Goal: Transaction & Acquisition: Download file/media

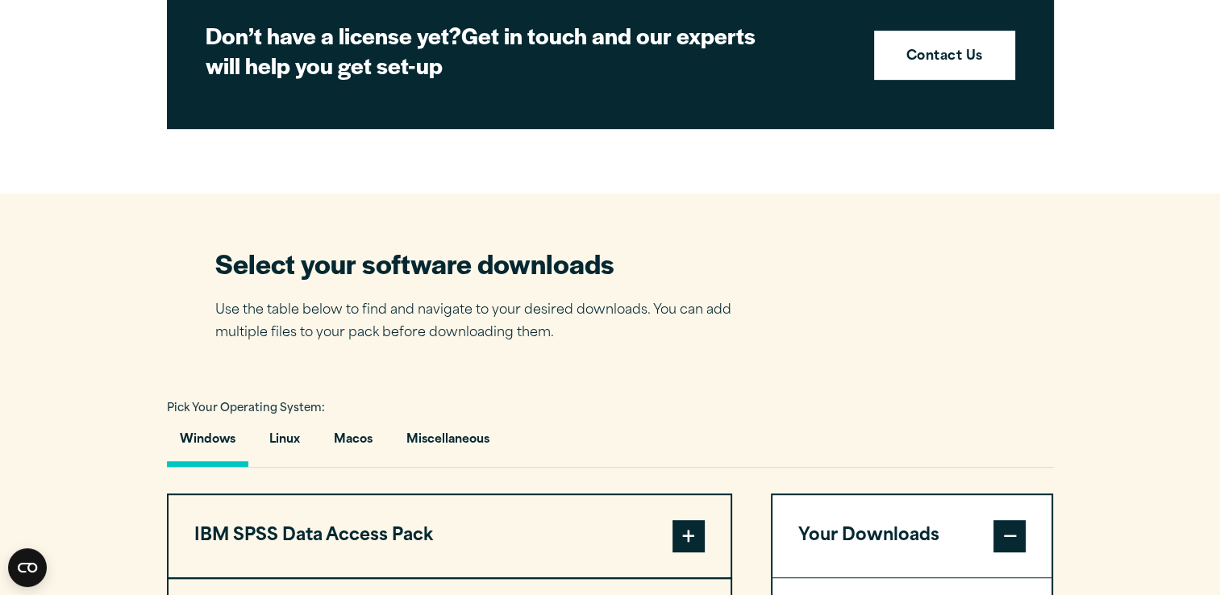
scroll to position [747, 0]
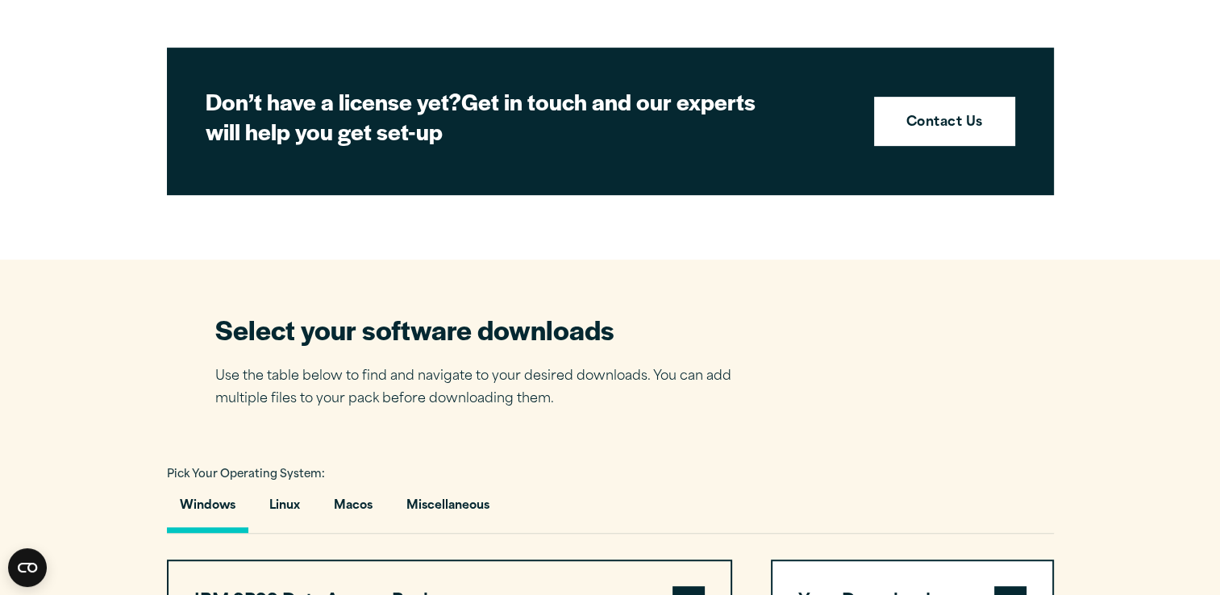
drag, startPoint x: 995, startPoint y: 25, endPoint x: 993, endPoint y: 51, distance: 25.9
click at [993, 48] on div "Close" at bounding box center [610, 297] width 1220 height 595
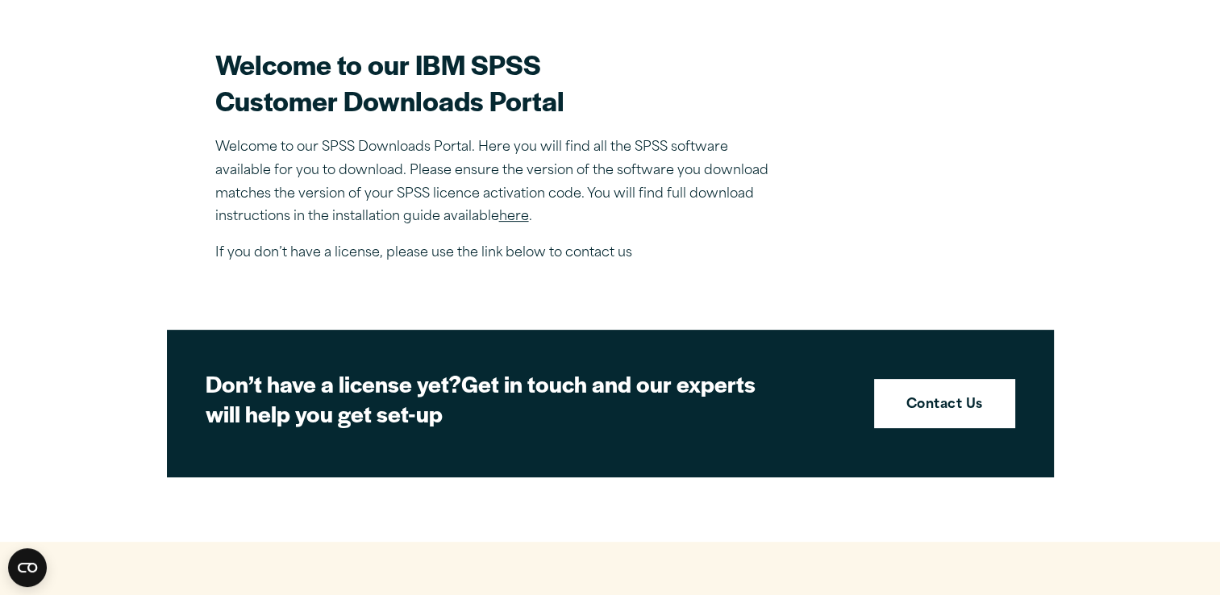
scroll to position [472, 0]
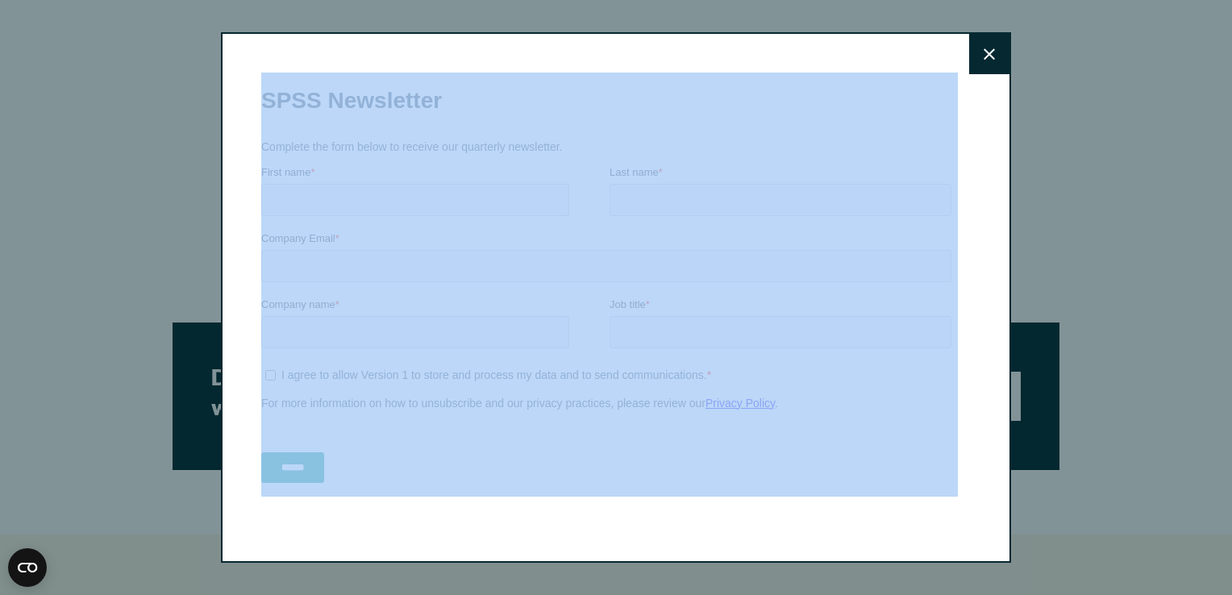
click at [986, 47] on button "Close" at bounding box center [989, 54] width 40 height 40
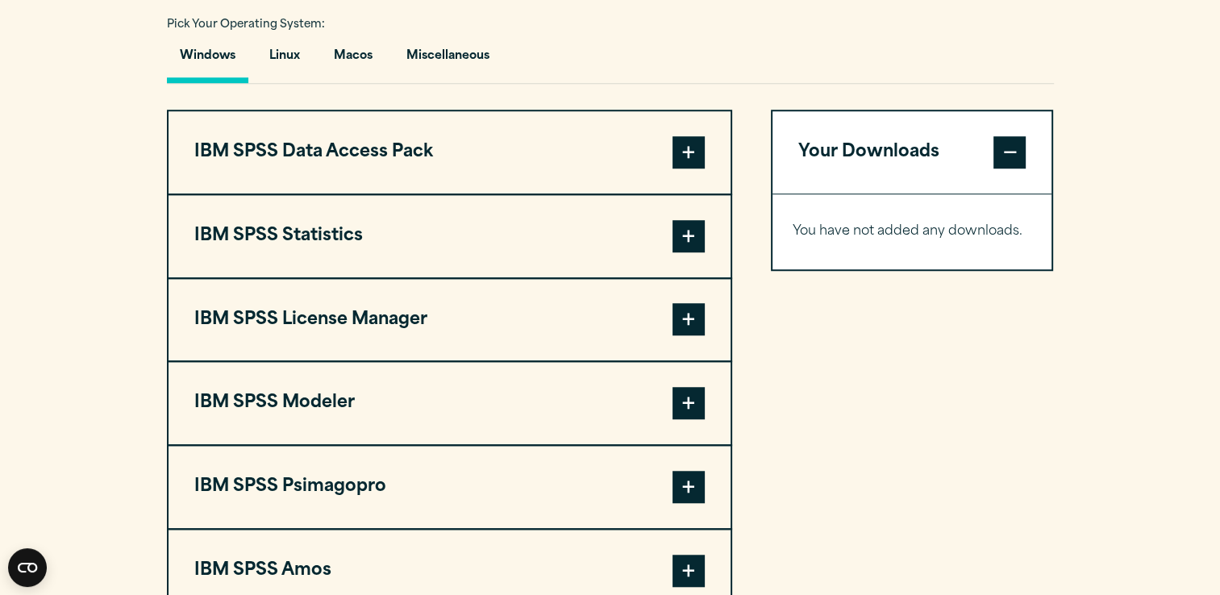
scroll to position [1197, 0]
click at [698, 147] on span at bounding box center [688, 151] width 32 height 32
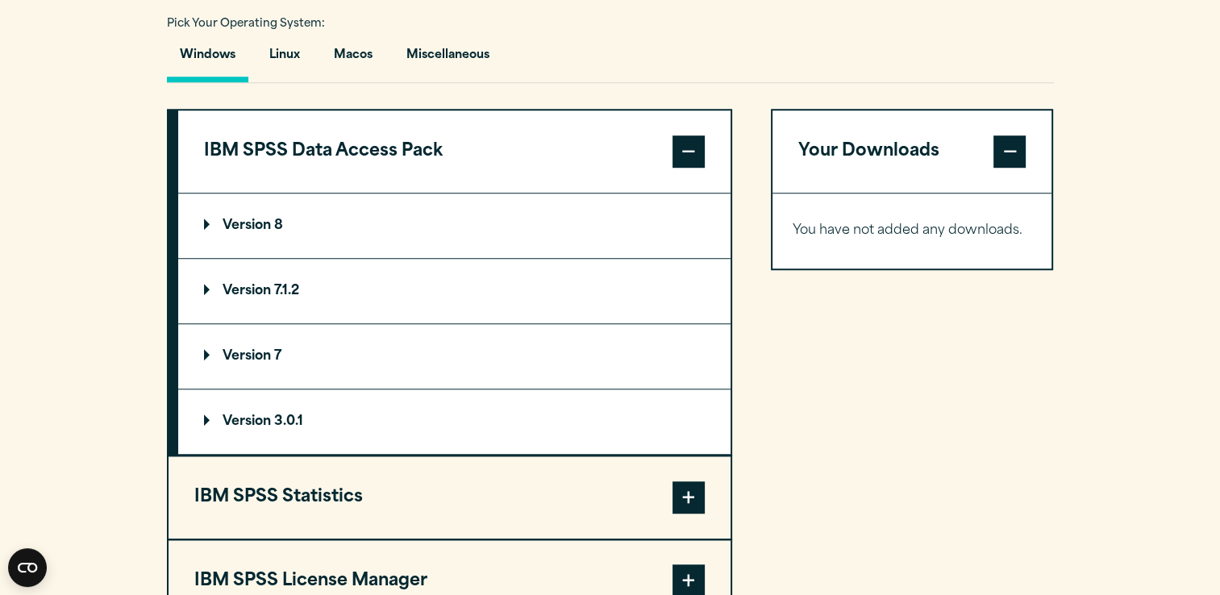
click at [698, 147] on span at bounding box center [688, 151] width 32 height 32
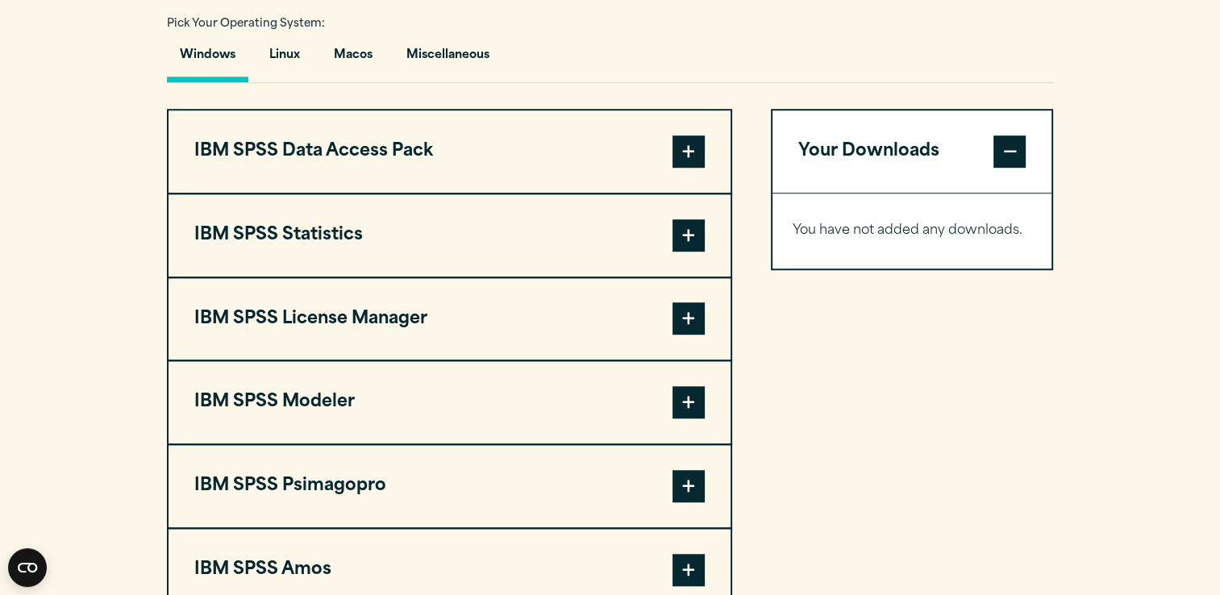
scroll to position [1278, 0]
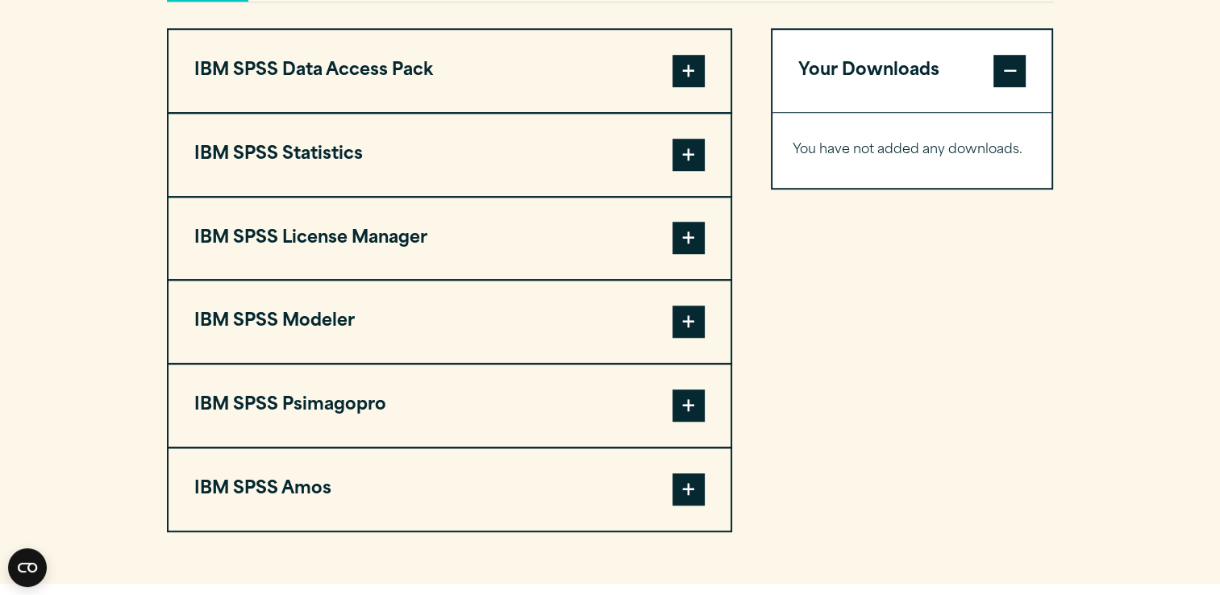
click at [686, 160] on span at bounding box center [688, 155] width 32 height 32
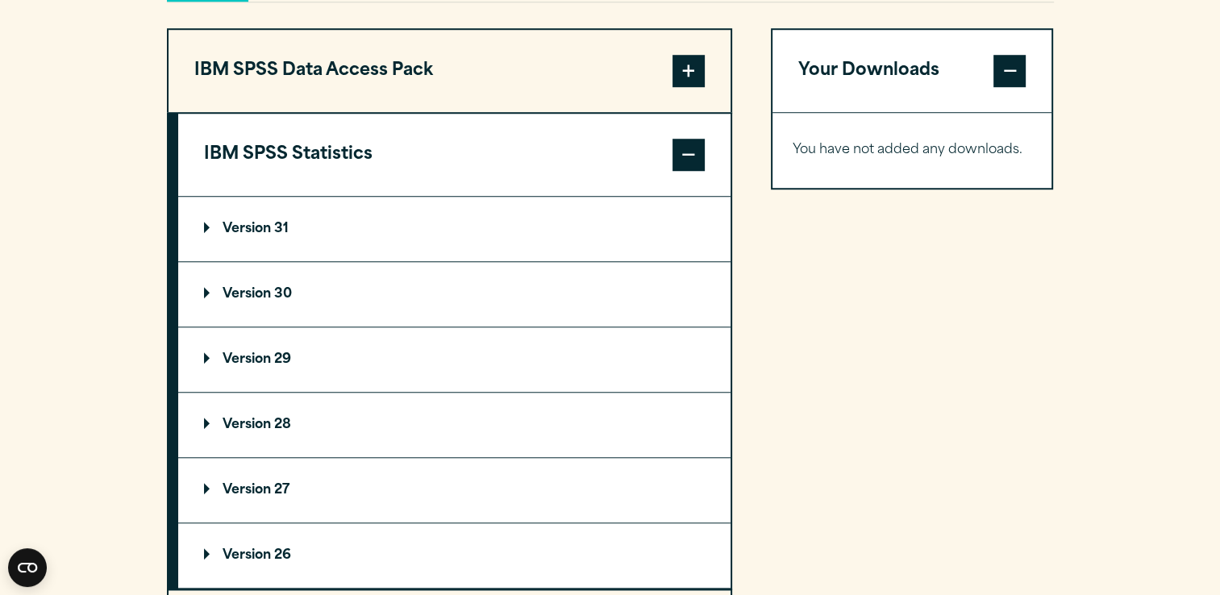
click at [686, 160] on span at bounding box center [688, 155] width 32 height 32
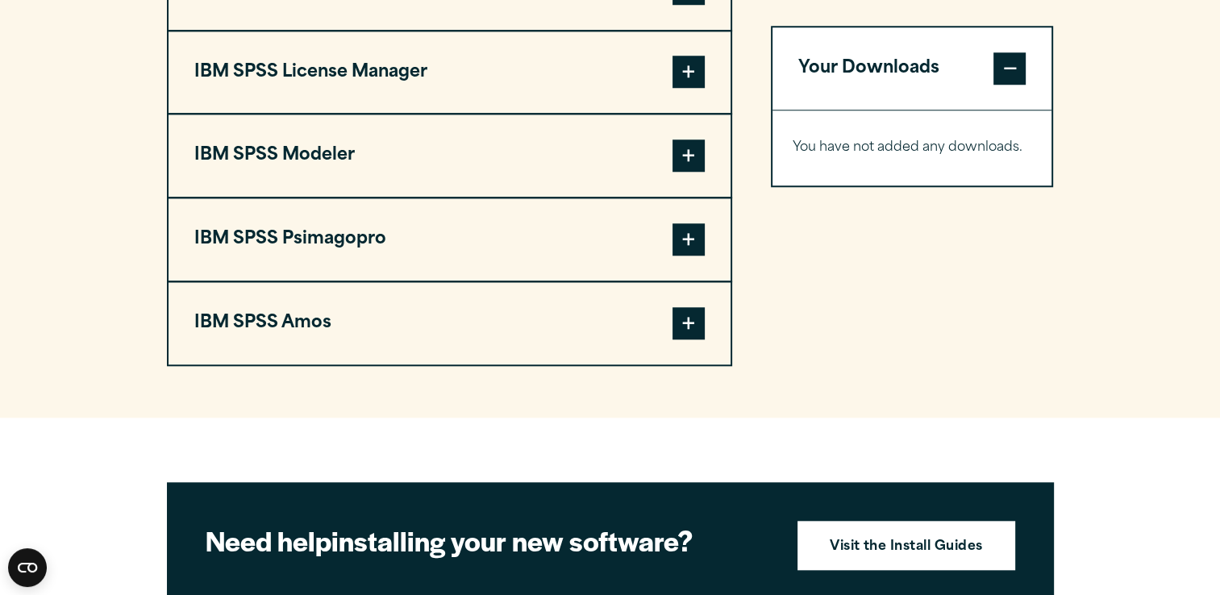
scroll to position [1426, 0]
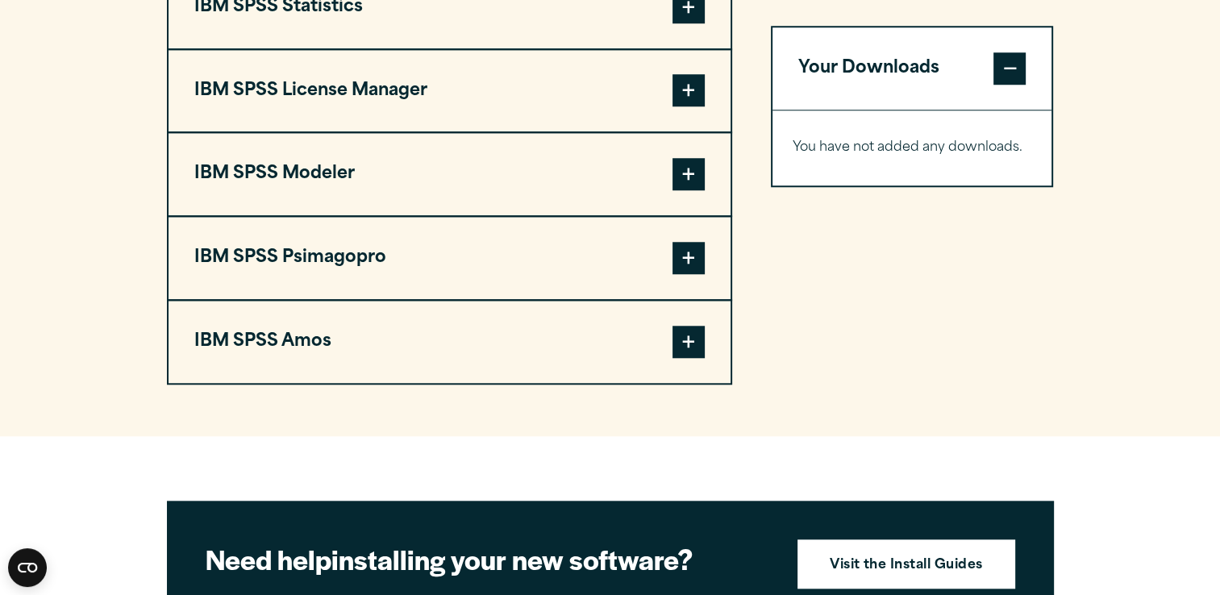
click at [902, 73] on button "Your Downloads" at bounding box center [912, 68] width 280 height 82
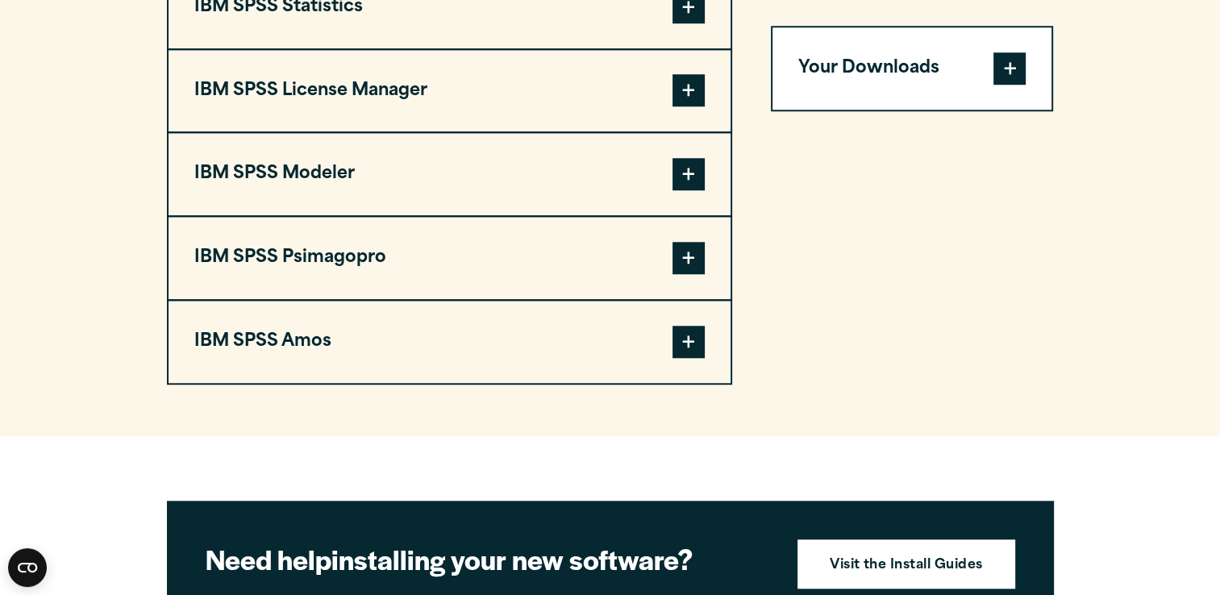
click at [902, 73] on button "Your Downloads" at bounding box center [912, 68] width 280 height 82
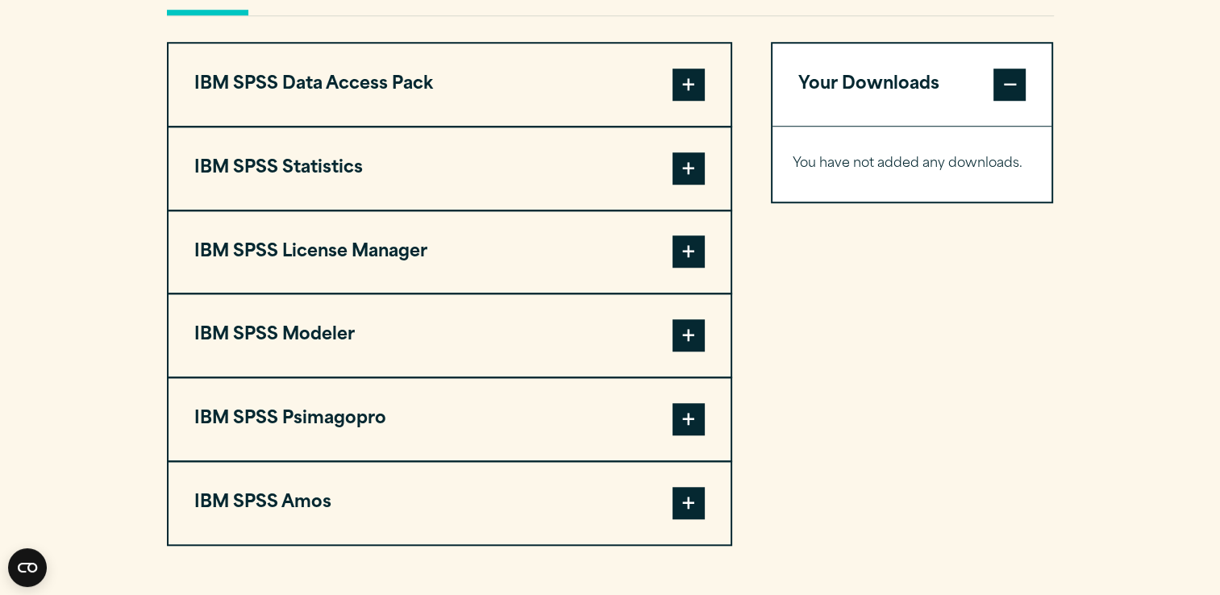
scroll to position [1184, 0]
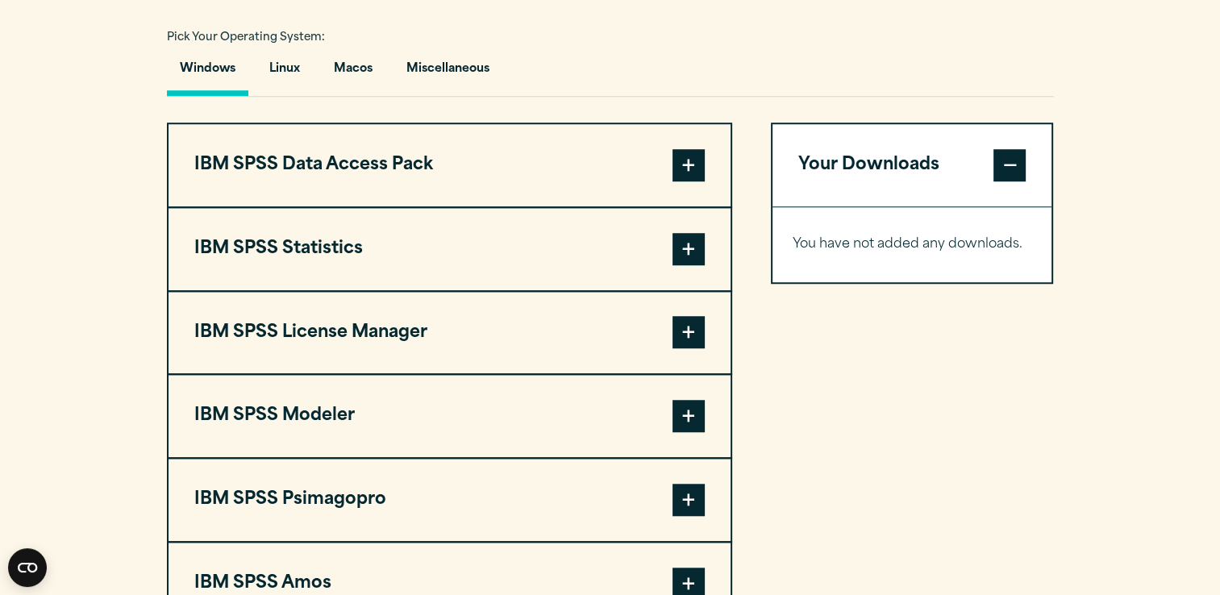
click at [685, 169] on span at bounding box center [688, 165] width 32 height 32
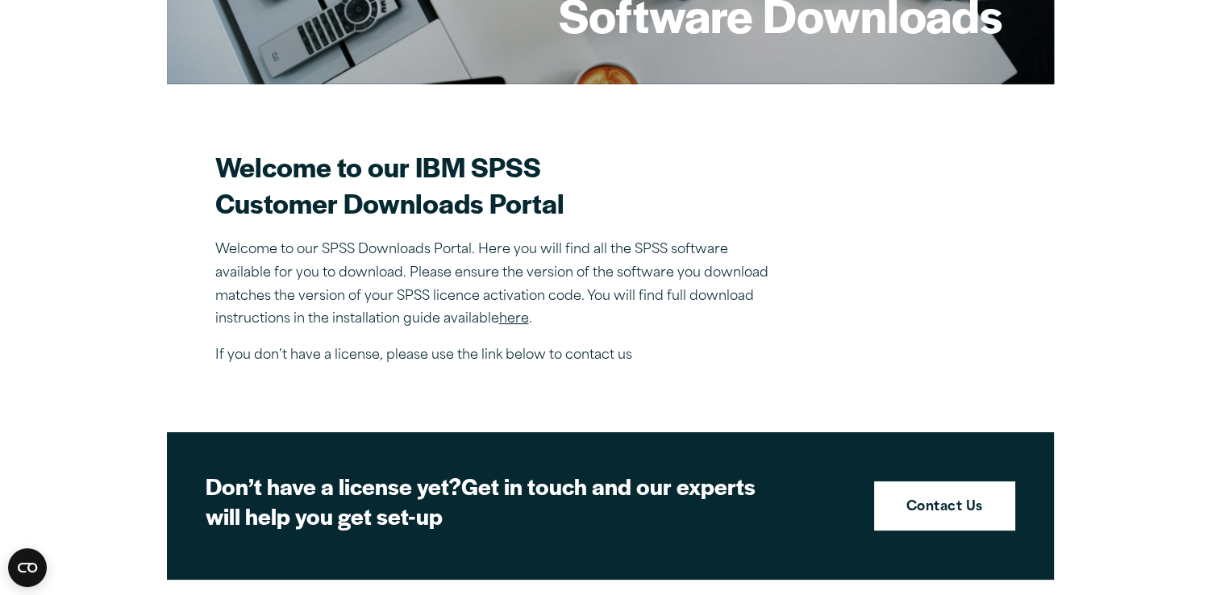
scroll to position [297, 0]
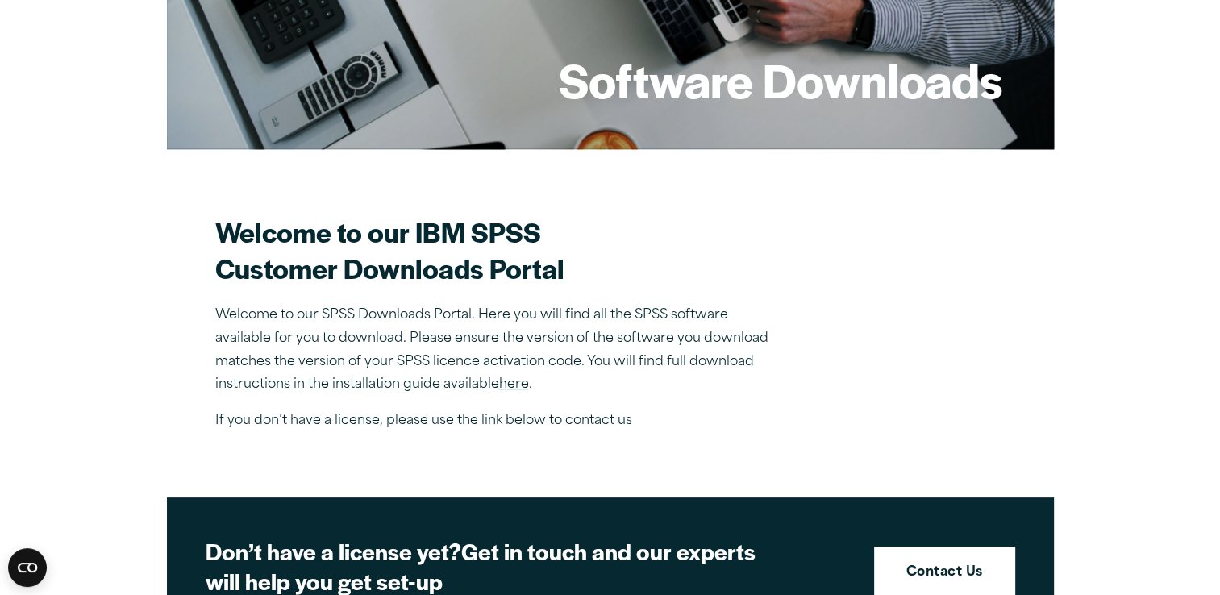
click at [514, 385] on link "here" at bounding box center [514, 384] width 30 height 13
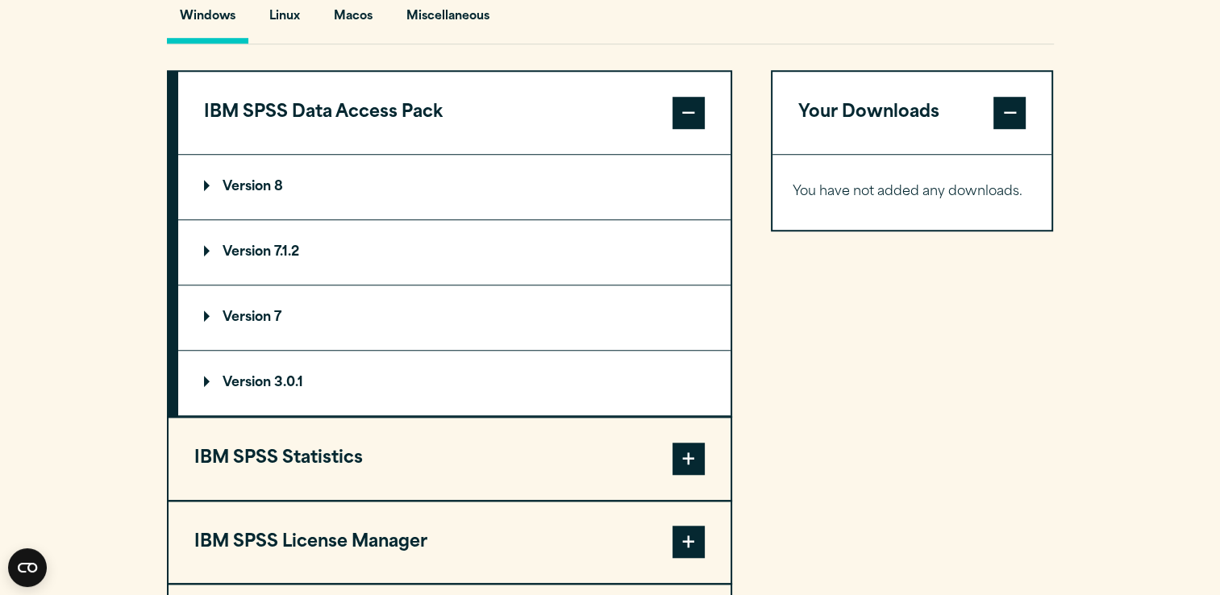
scroll to position [1264, 0]
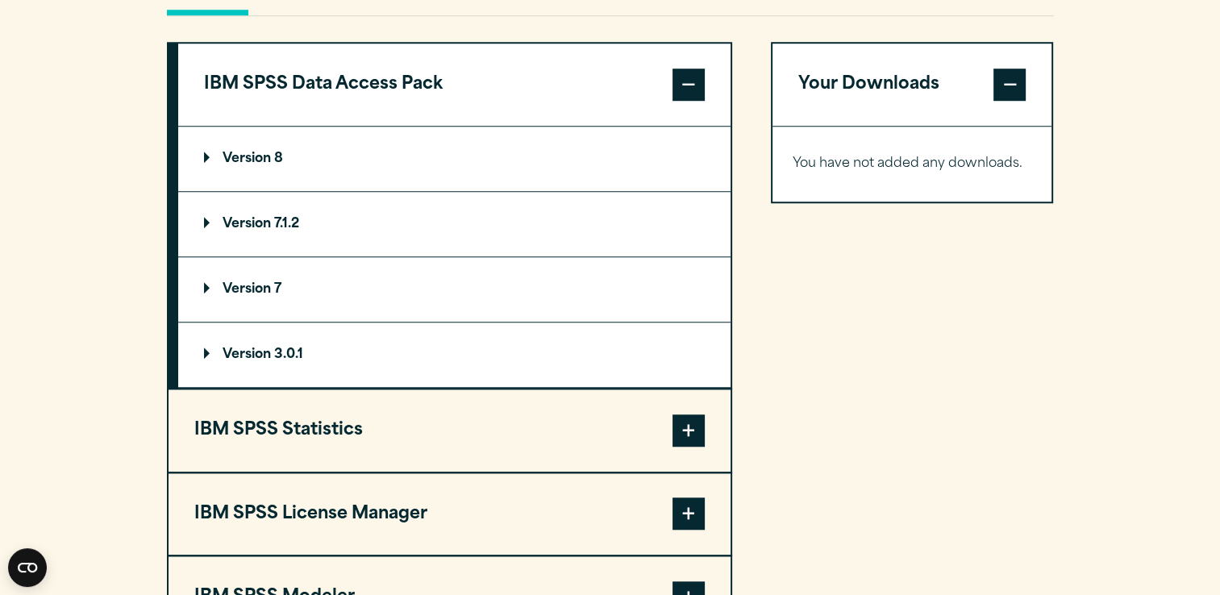
click at [681, 152] on summary "Version 8" at bounding box center [454, 159] width 552 height 65
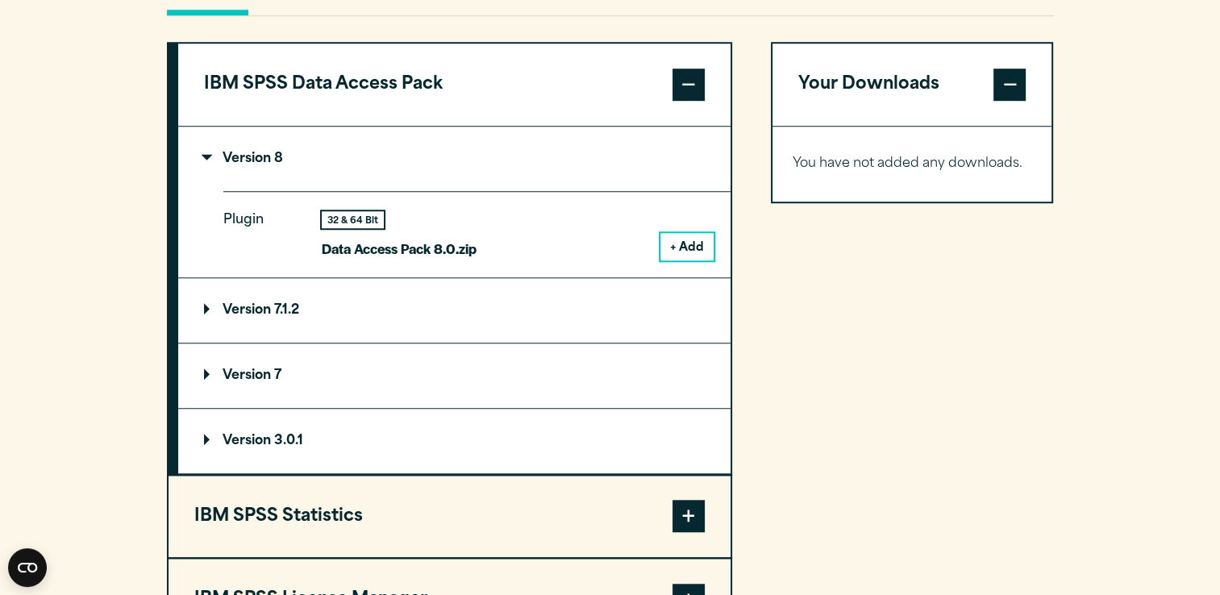
click at [690, 247] on button "+ Add" at bounding box center [686, 246] width 53 height 27
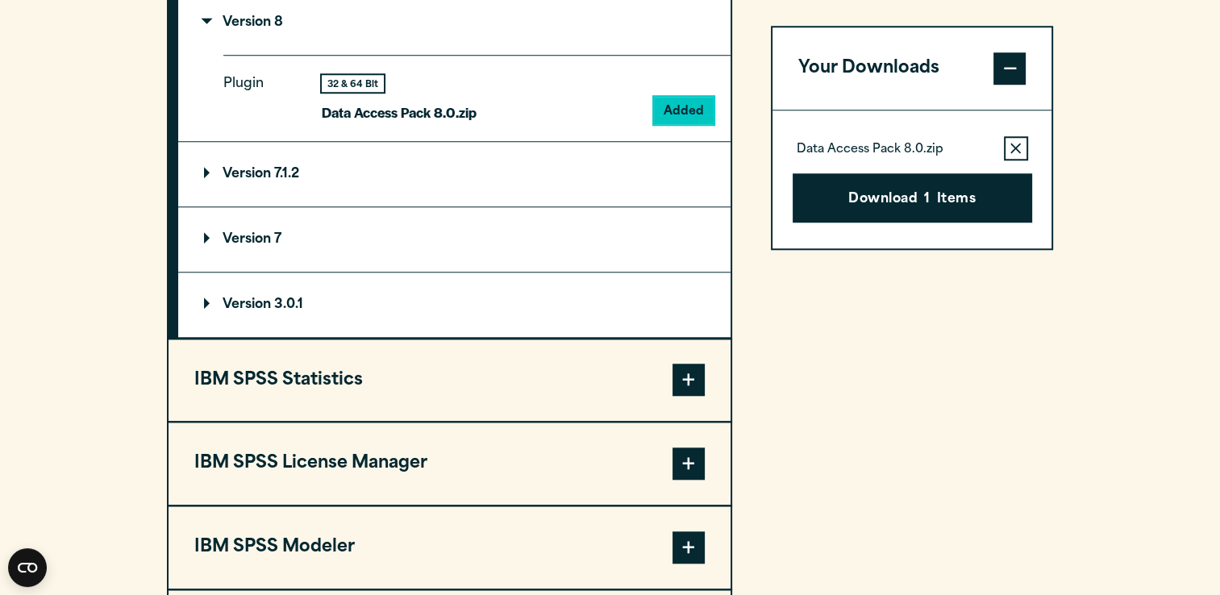
scroll to position [1506, 0]
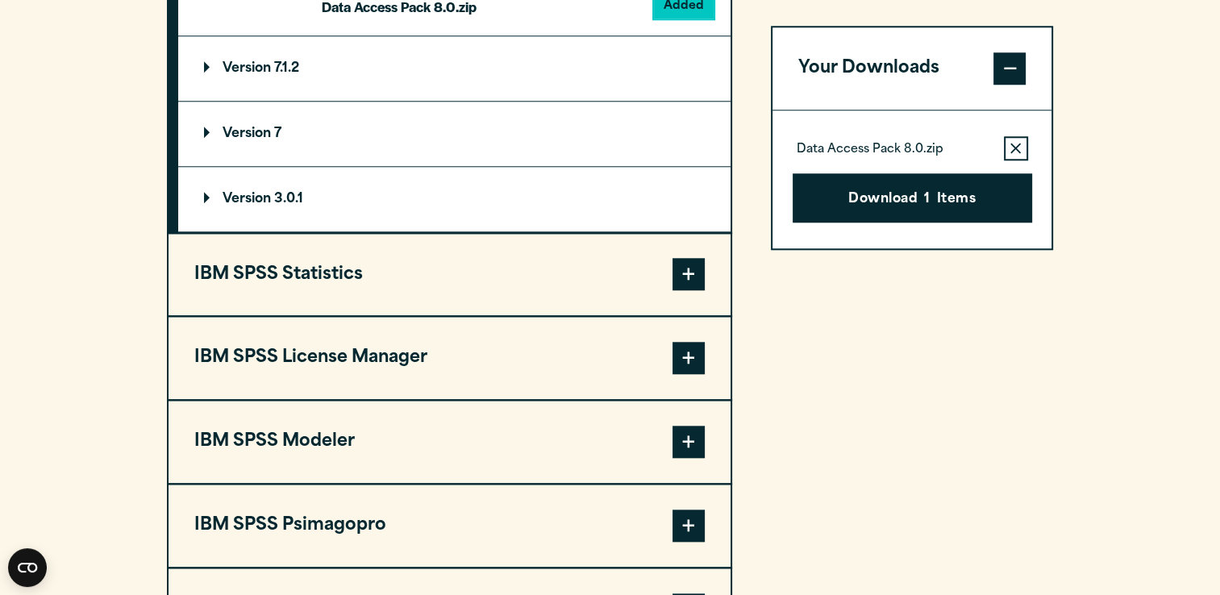
click at [693, 268] on span at bounding box center [688, 274] width 32 height 32
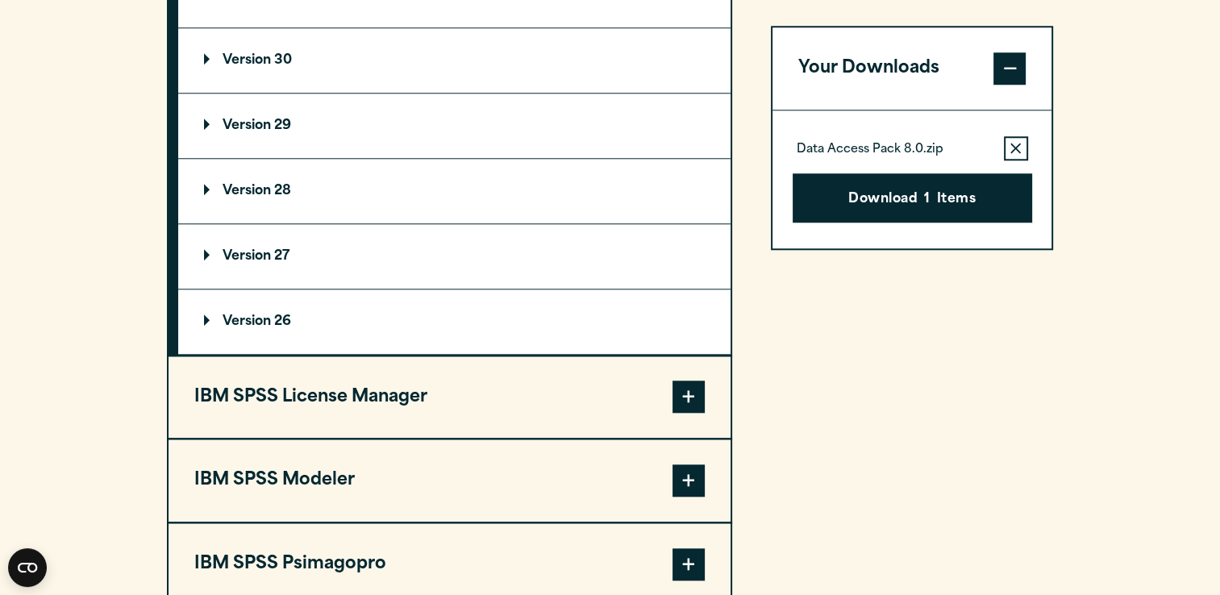
scroll to position [1413, 0]
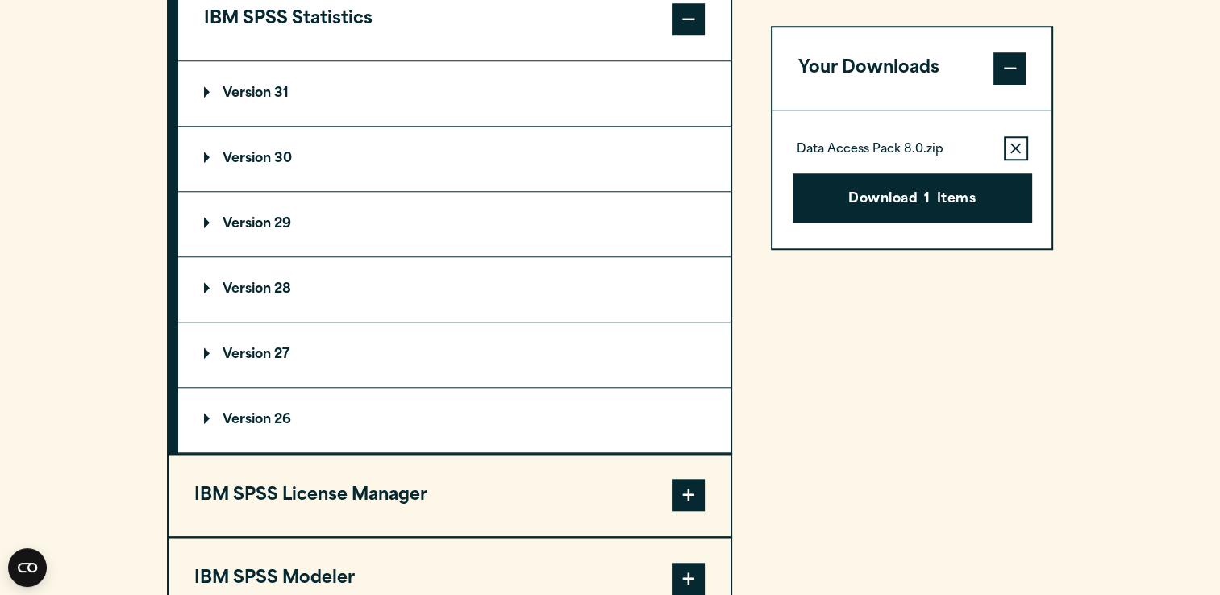
click at [652, 97] on summary "Version 31" at bounding box center [454, 93] width 552 height 65
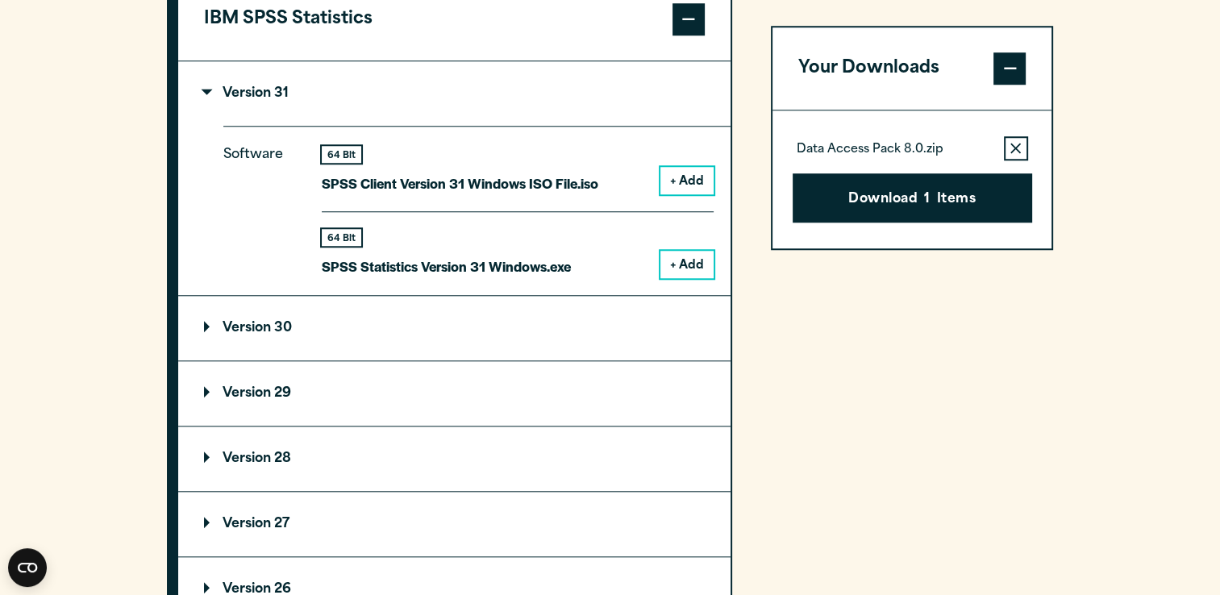
click at [685, 263] on button "+ Add" at bounding box center [686, 264] width 53 height 27
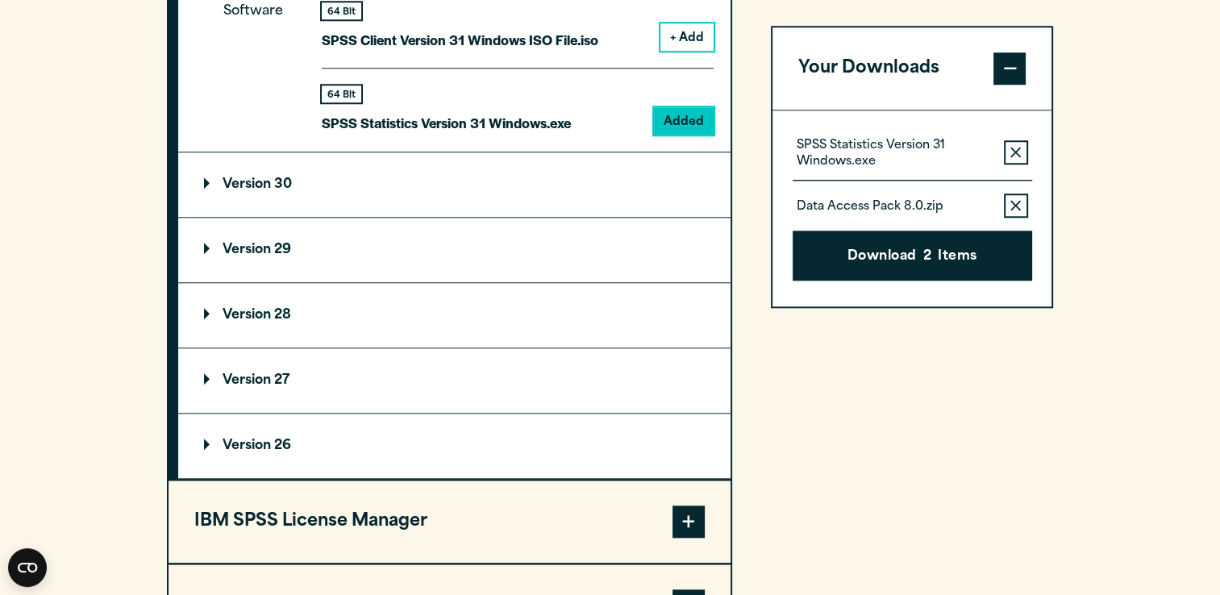
scroll to position [1655, 0]
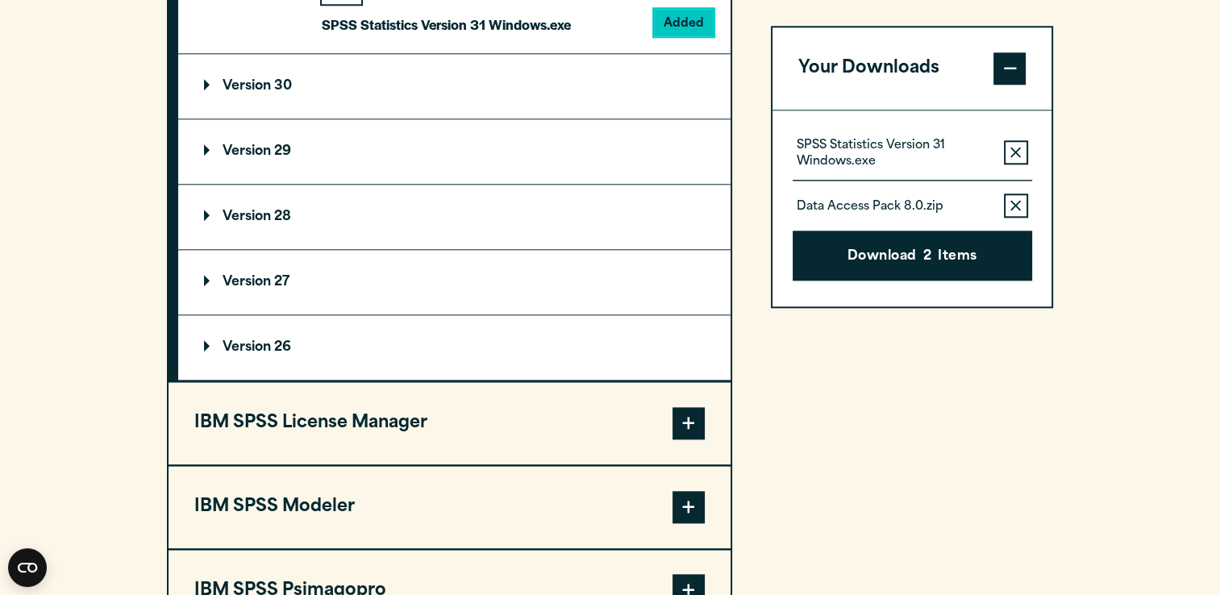
click at [597, 92] on summary "Version 30" at bounding box center [454, 86] width 552 height 65
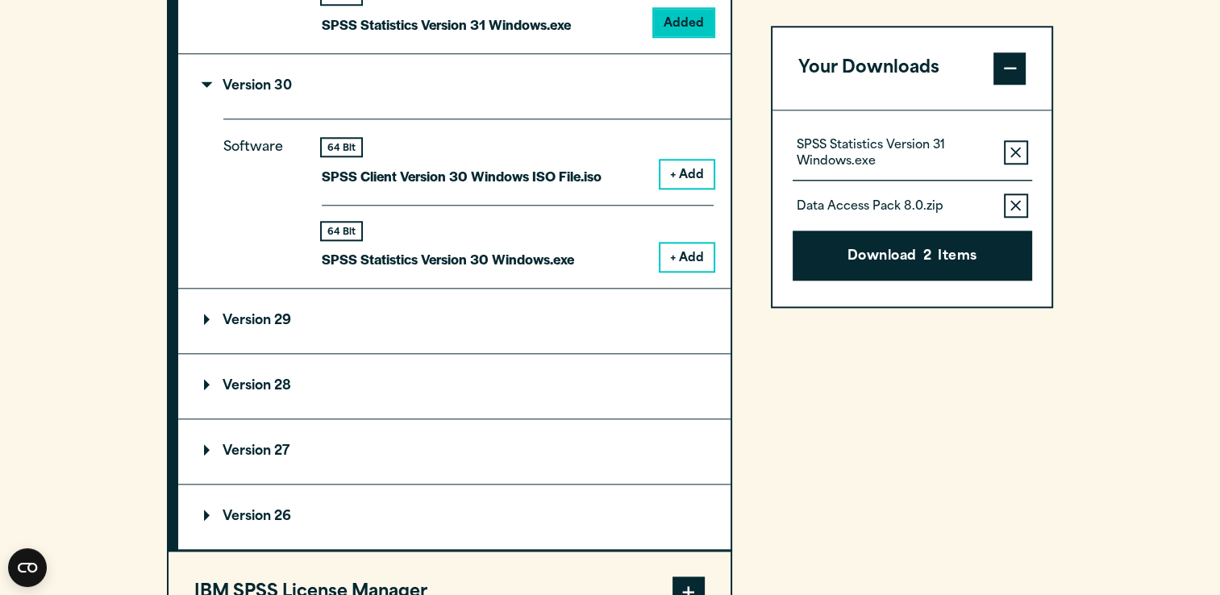
click at [597, 92] on summary "Version 30" at bounding box center [454, 86] width 552 height 65
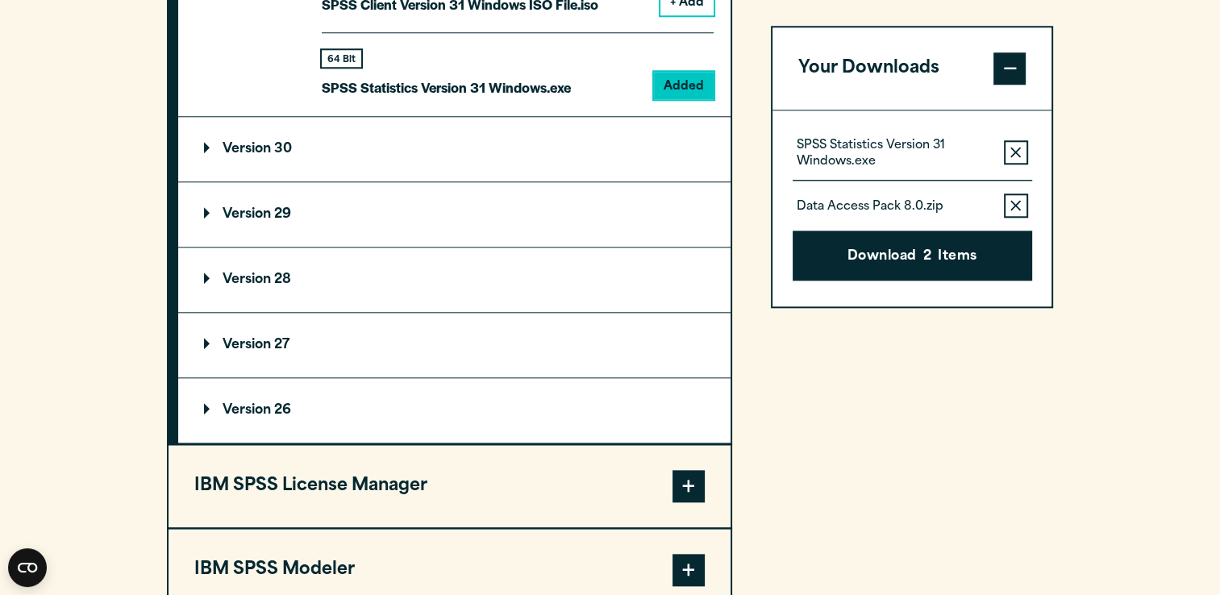
scroll to position [1575, 0]
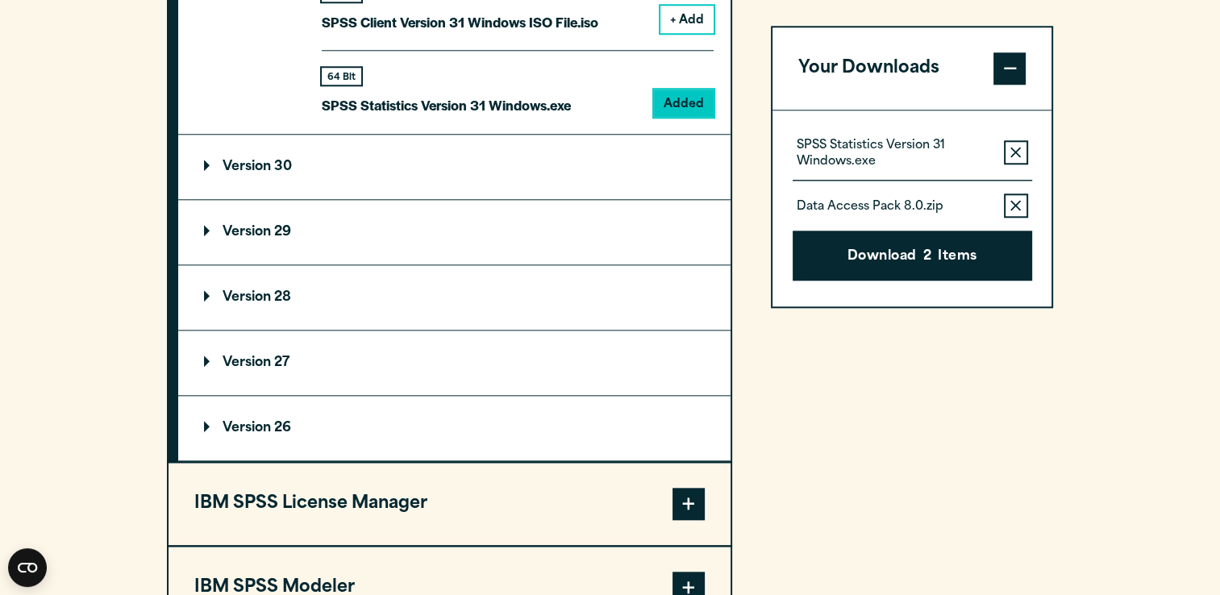
click at [697, 8] on button "+ Add" at bounding box center [686, 19] width 53 height 27
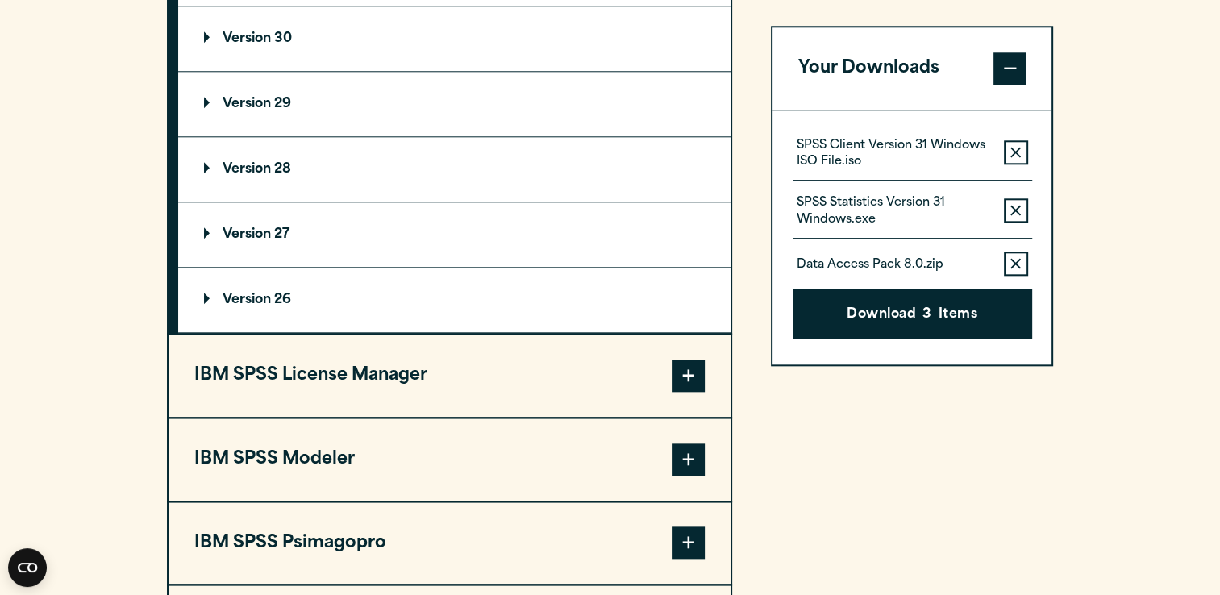
scroll to position [1817, 0]
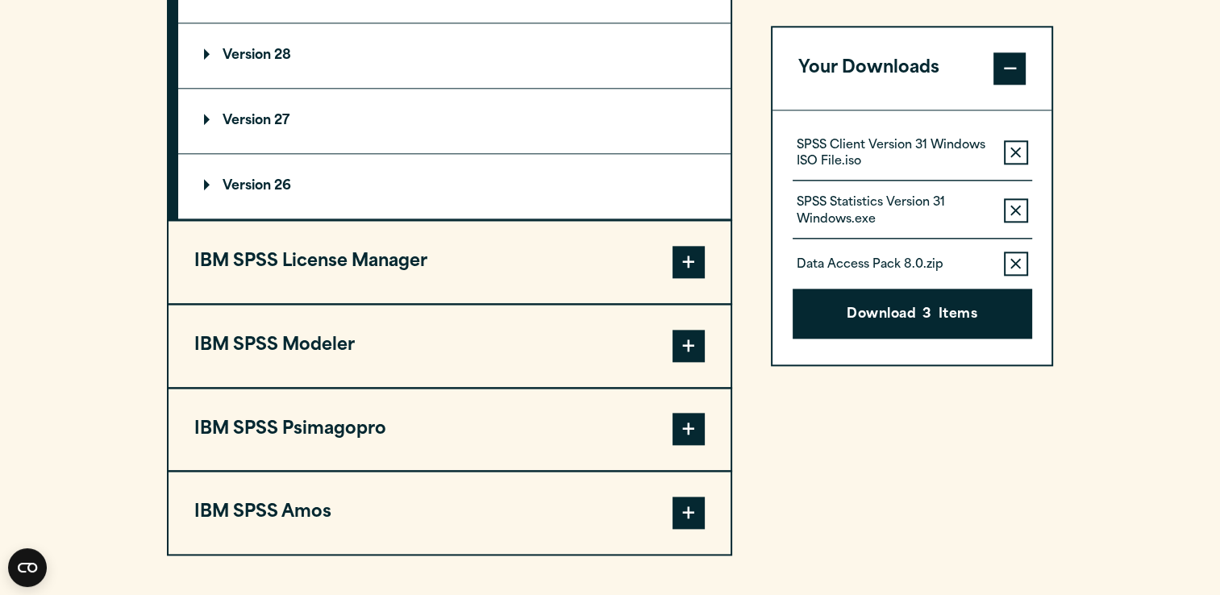
click at [677, 253] on span at bounding box center [688, 262] width 32 height 32
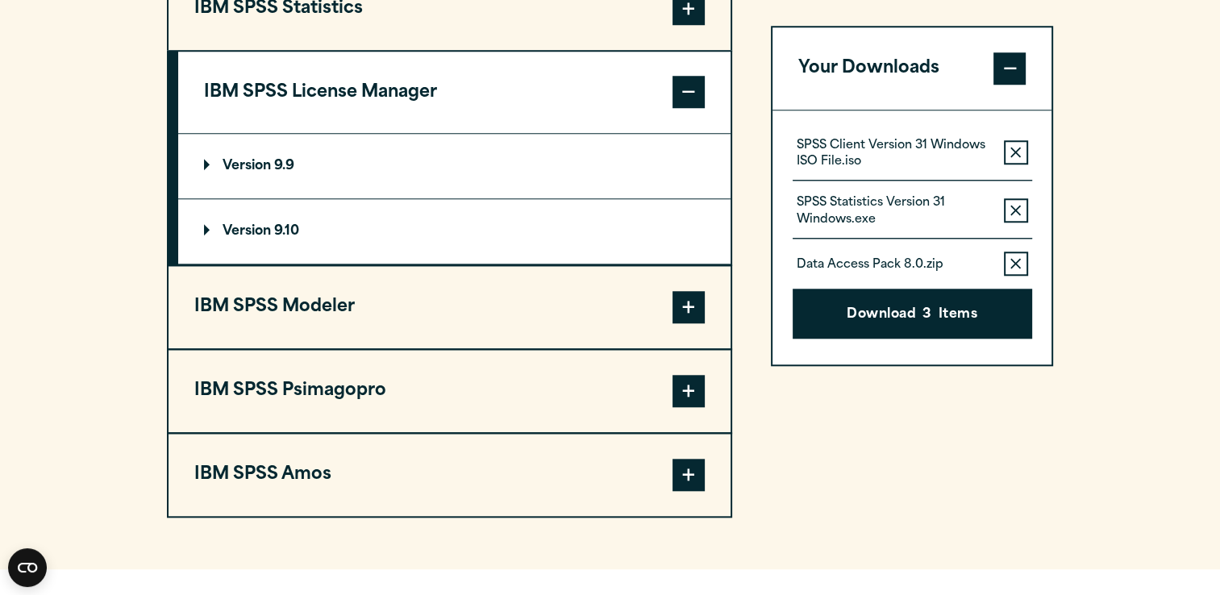
scroll to position [1413, 0]
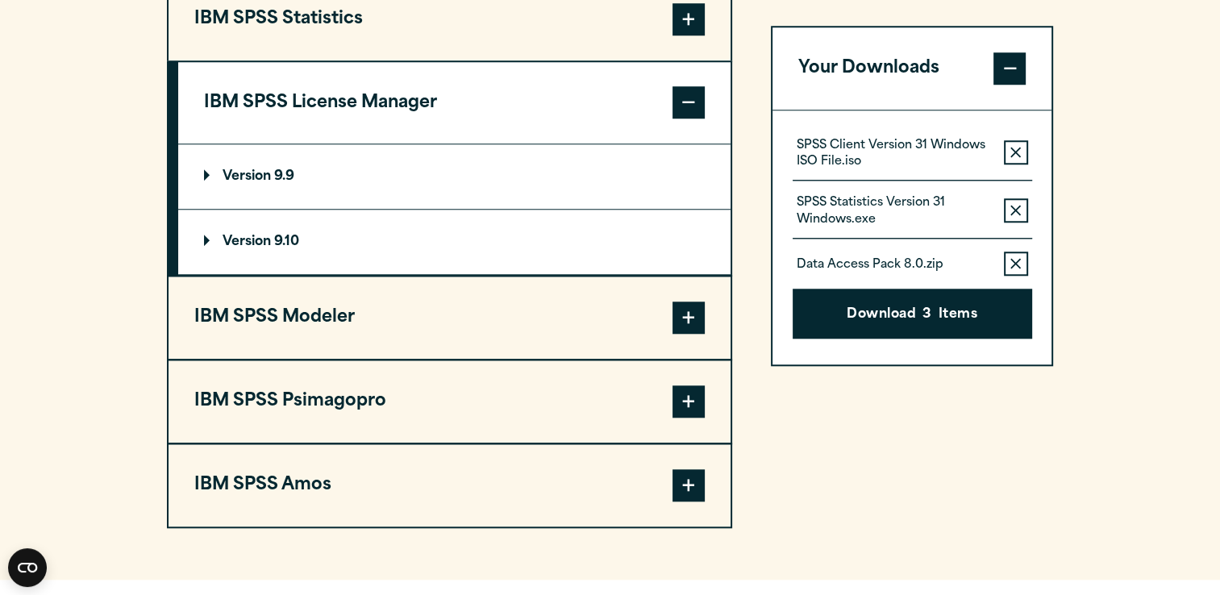
click at [695, 99] on span at bounding box center [688, 102] width 32 height 32
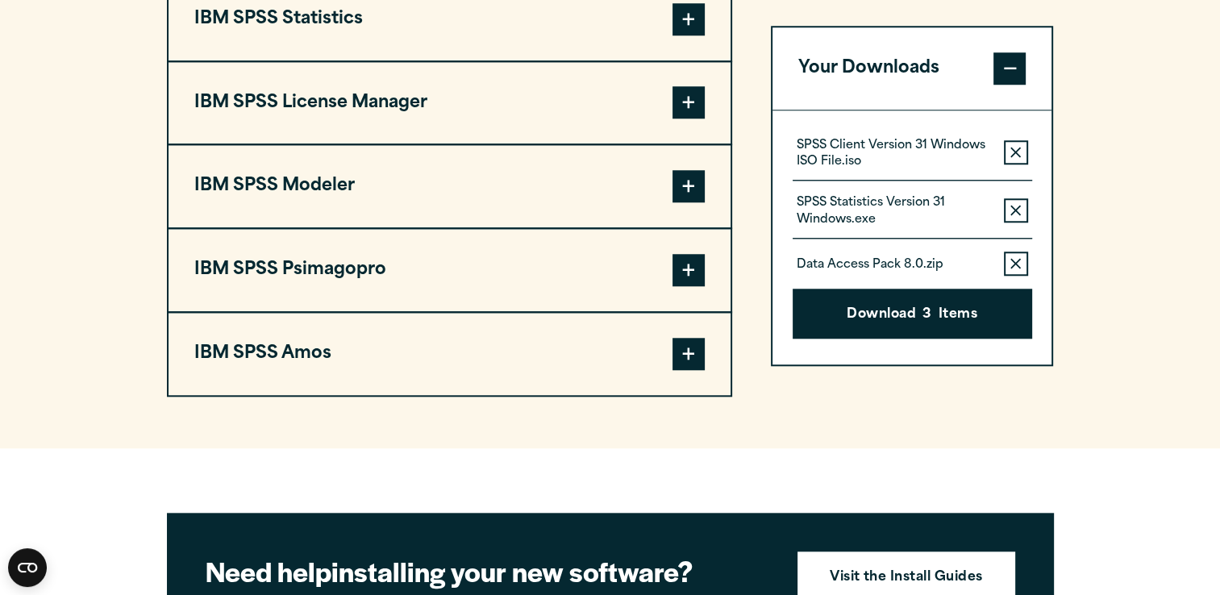
click at [693, 102] on span at bounding box center [688, 102] width 32 height 32
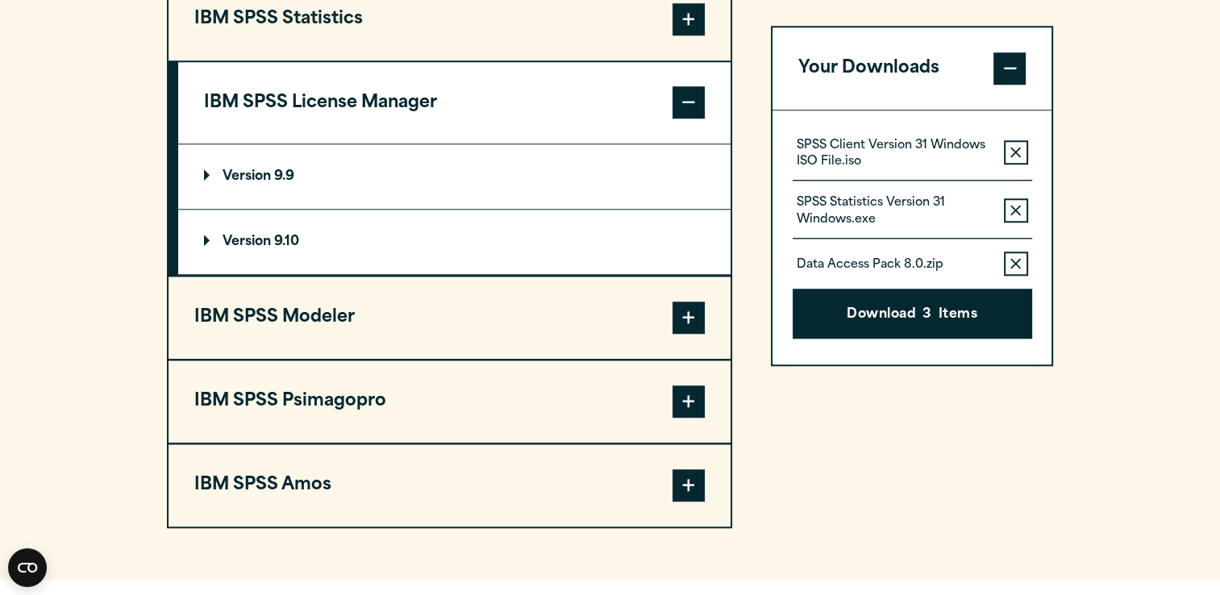
click at [693, 102] on span at bounding box center [688, 102] width 32 height 32
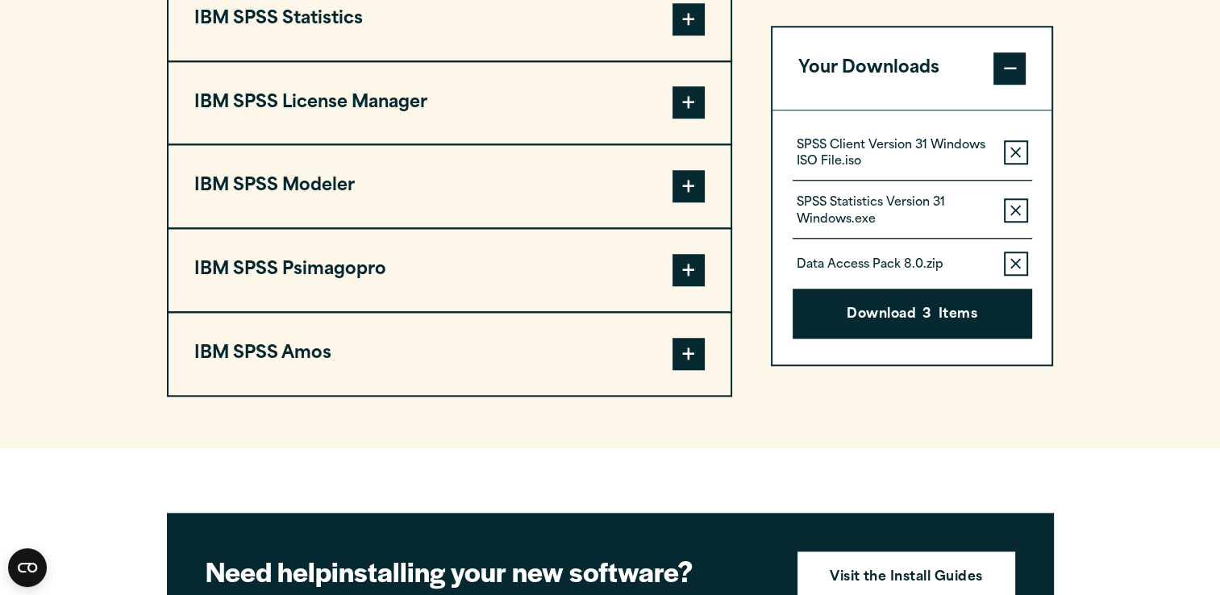
click at [693, 177] on span at bounding box center [688, 186] width 32 height 32
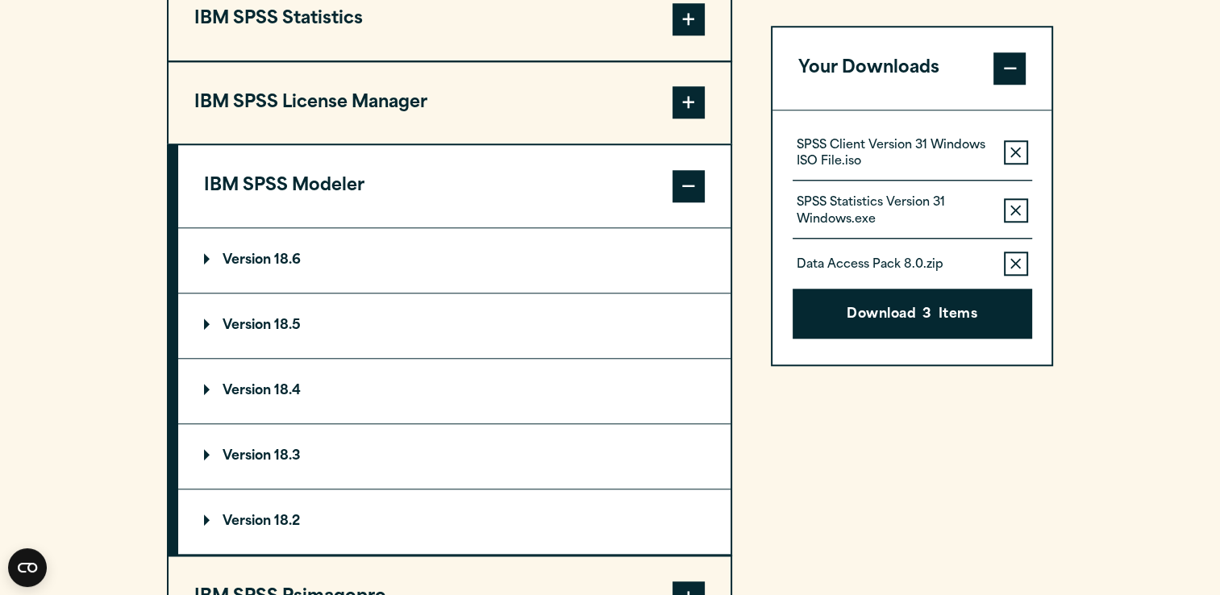
click at [693, 177] on span at bounding box center [688, 186] width 32 height 32
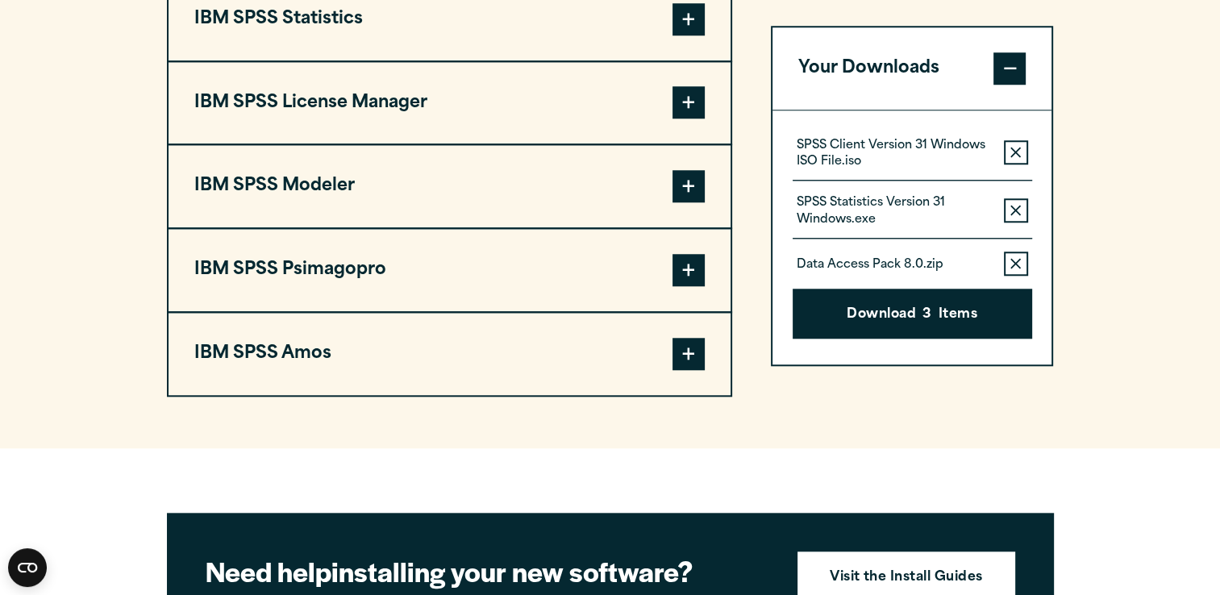
click at [691, 275] on span at bounding box center [688, 270] width 32 height 32
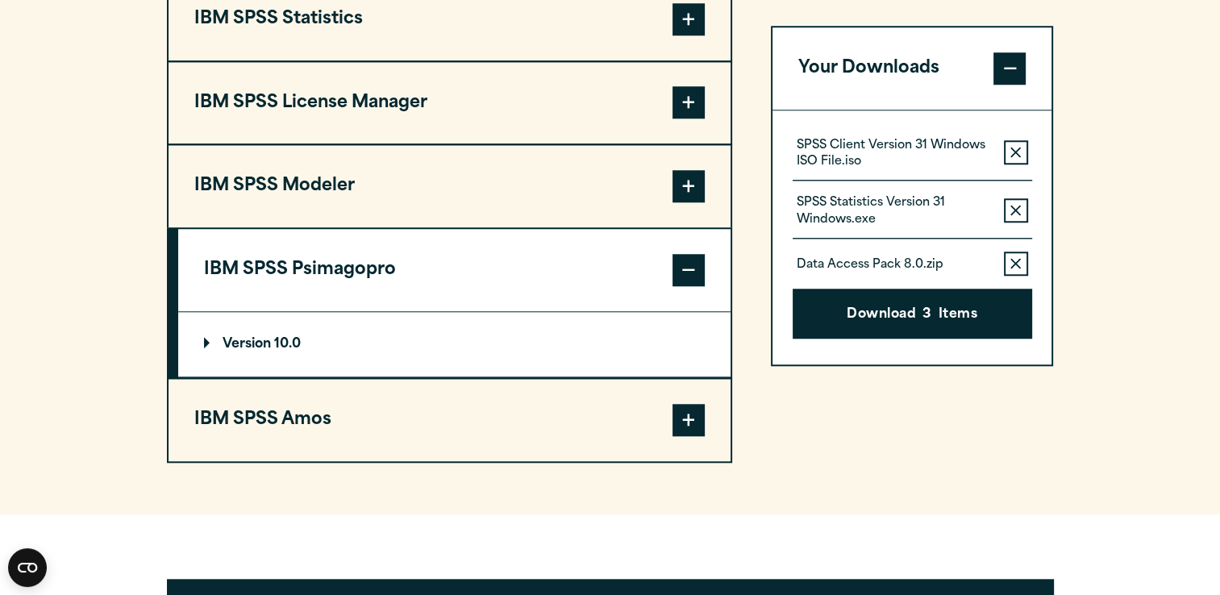
click at [691, 275] on span at bounding box center [688, 270] width 32 height 32
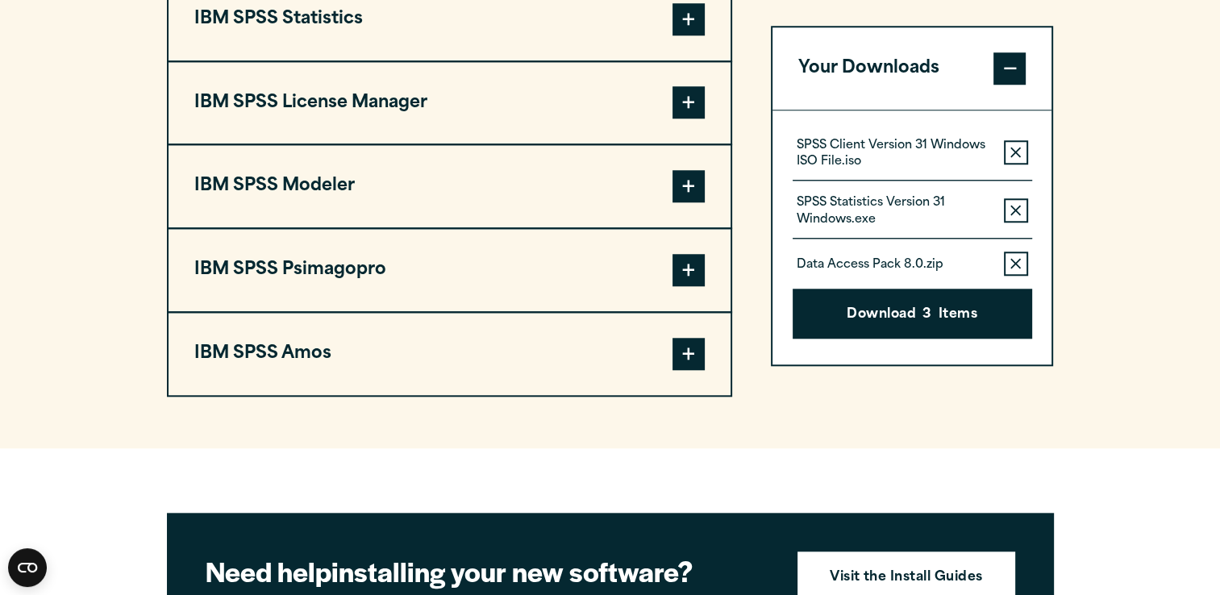
click at [697, 357] on span at bounding box center [688, 354] width 32 height 32
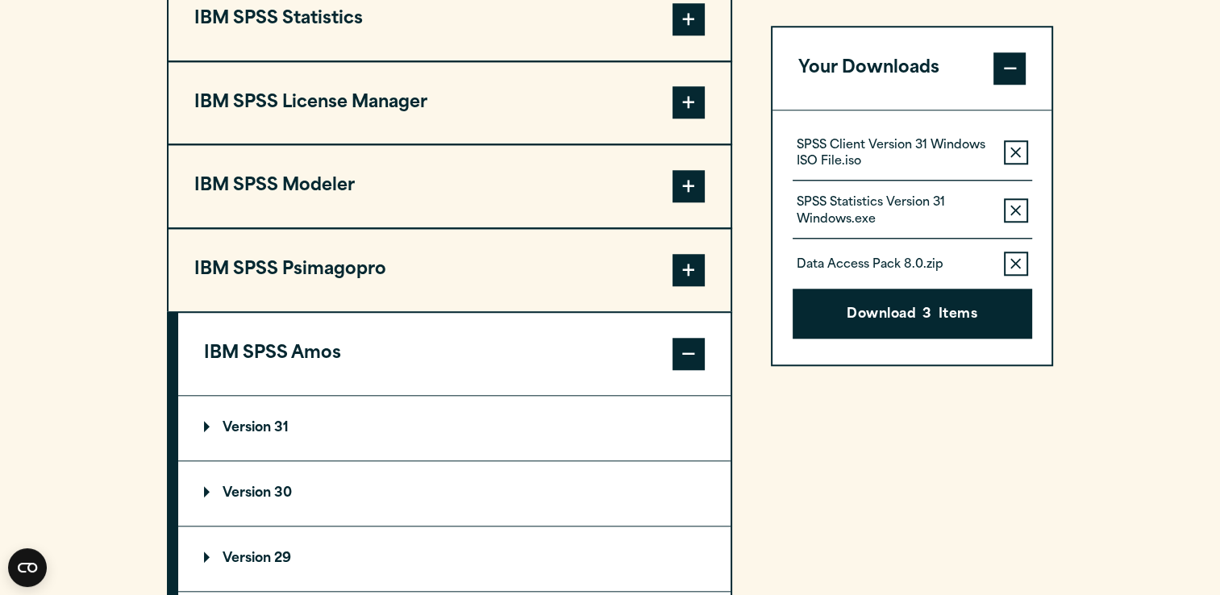
click at [697, 356] on span at bounding box center [688, 354] width 32 height 32
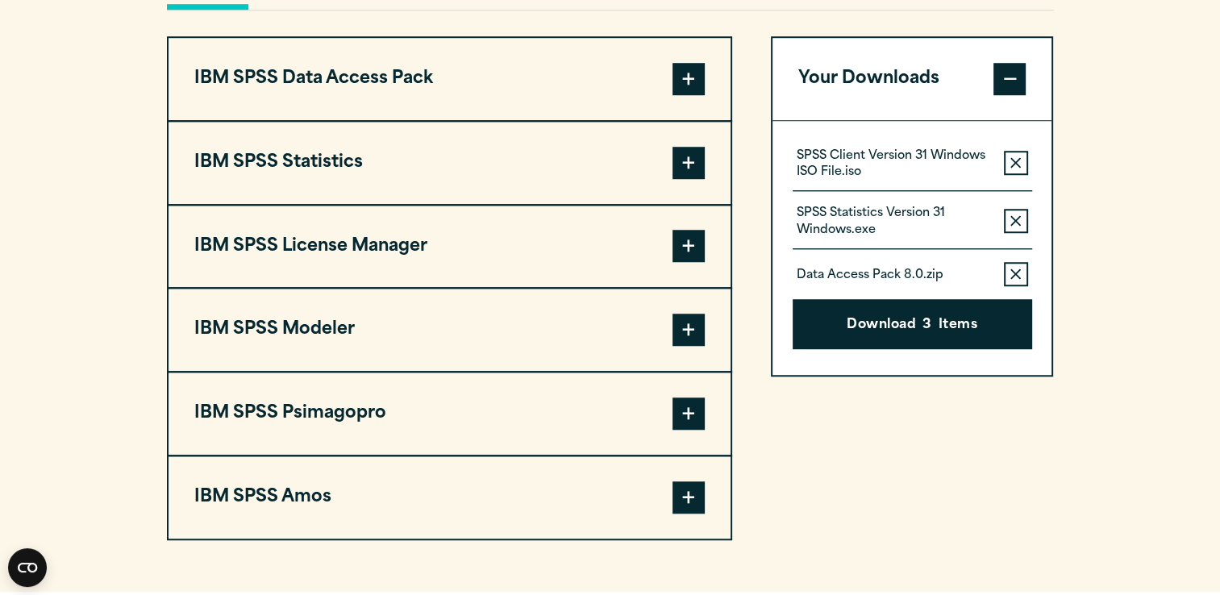
scroll to position [1252, 0]
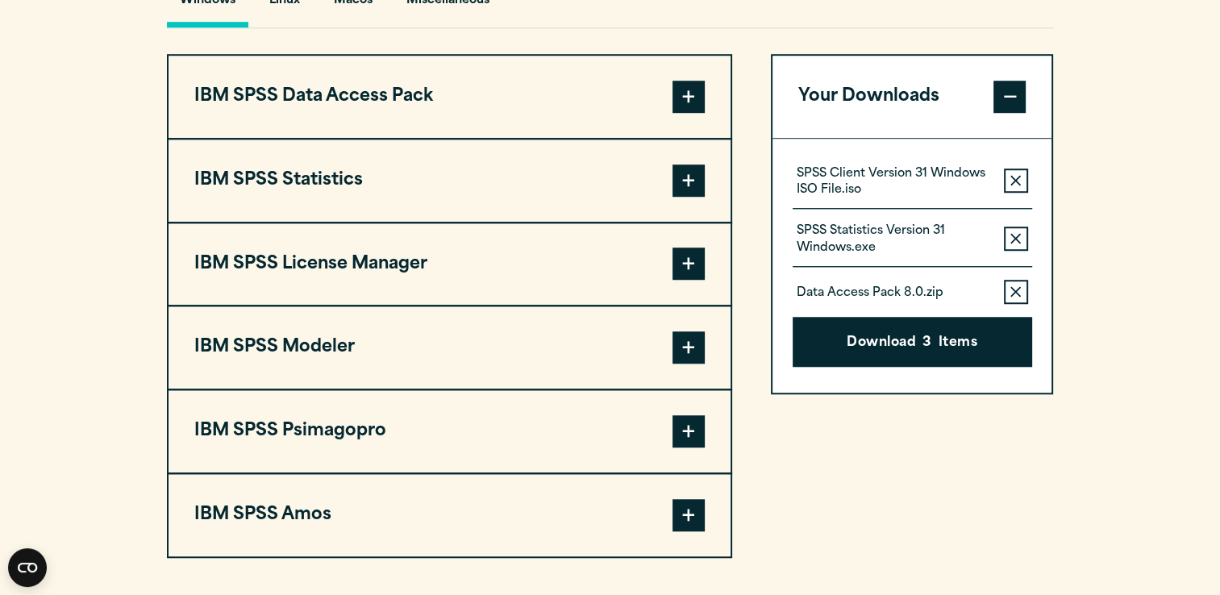
click at [689, 261] on span at bounding box center [688, 264] width 32 height 32
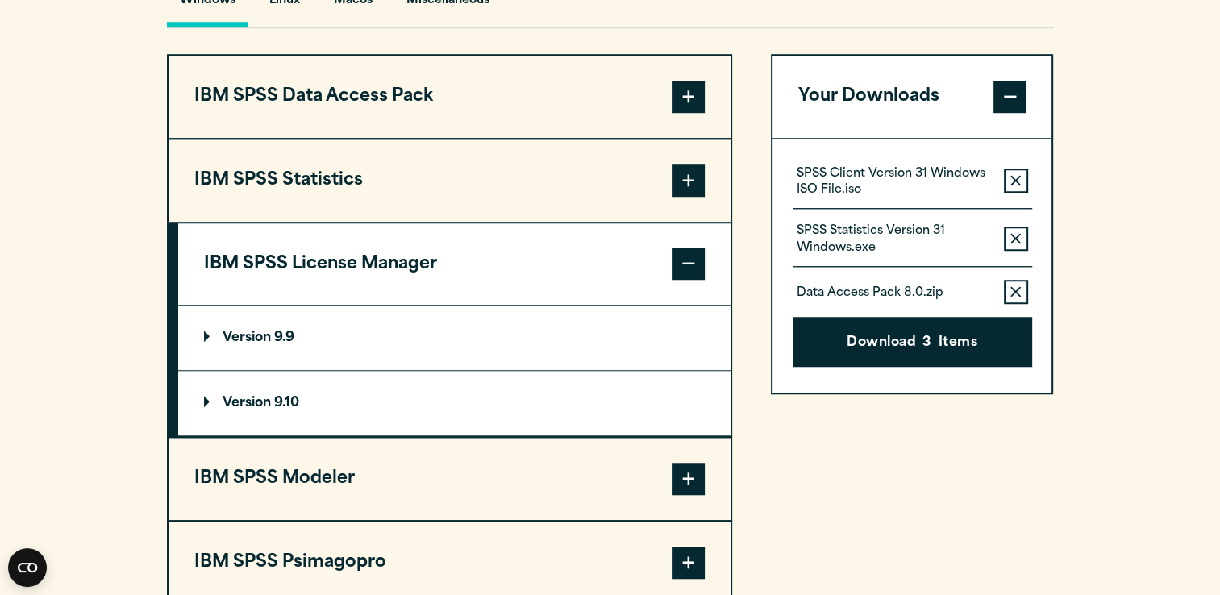
click at [653, 335] on summary "Version 9.9" at bounding box center [454, 338] width 552 height 65
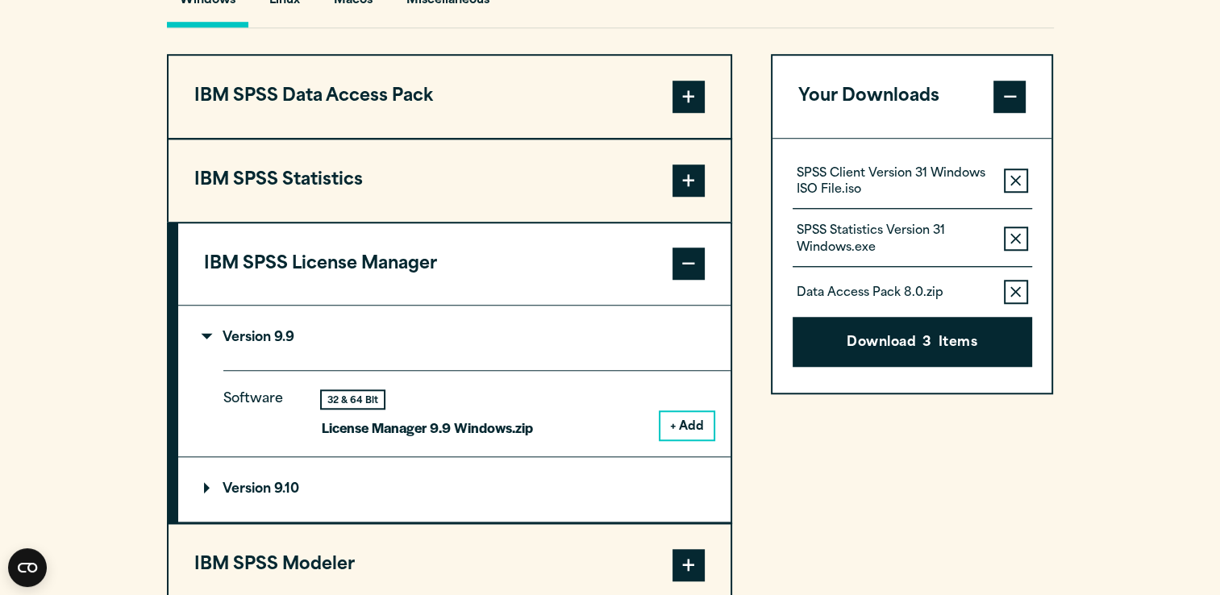
click at [677, 425] on button "+ Add" at bounding box center [686, 425] width 53 height 27
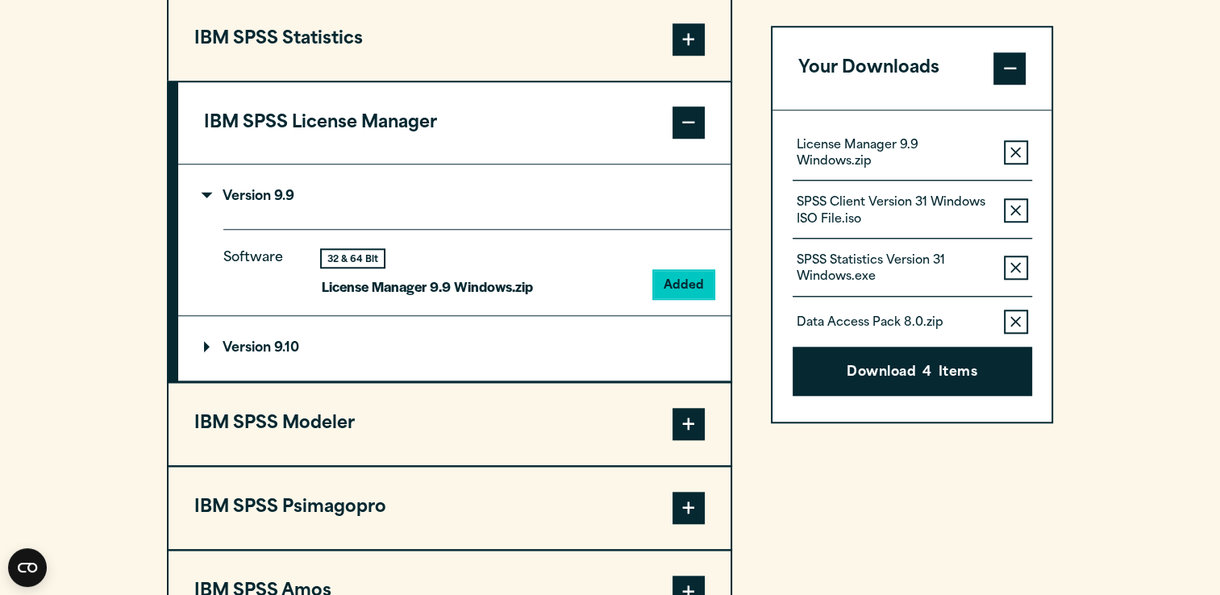
scroll to position [1413, 0]
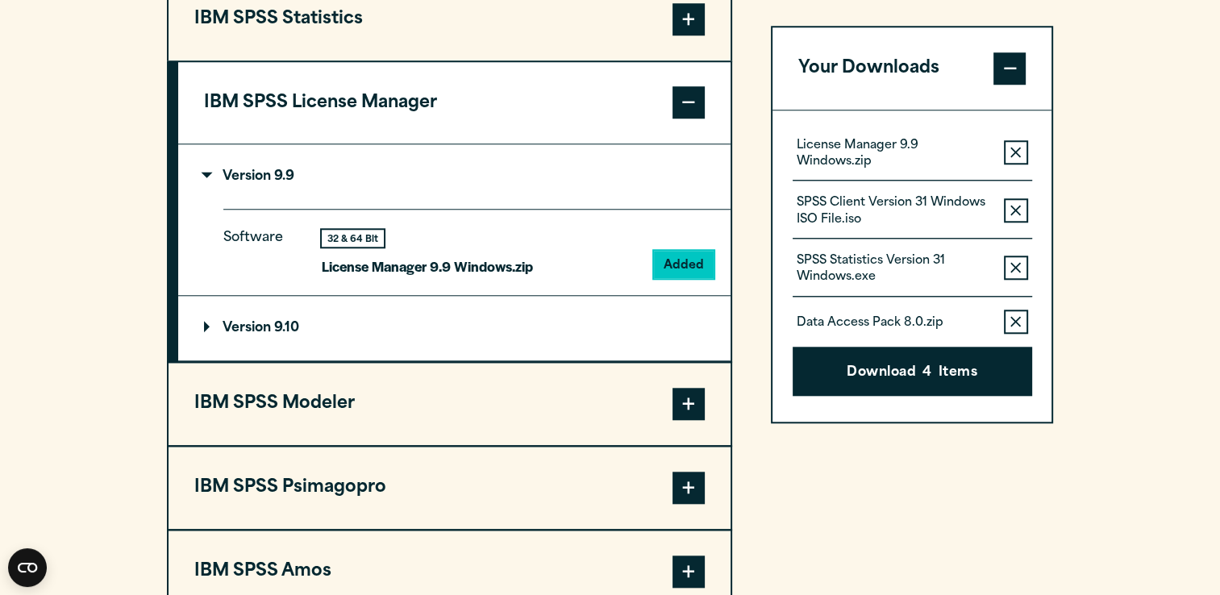
click at [689, 394] on span at bounding box center [688, 404] width 32 height 32
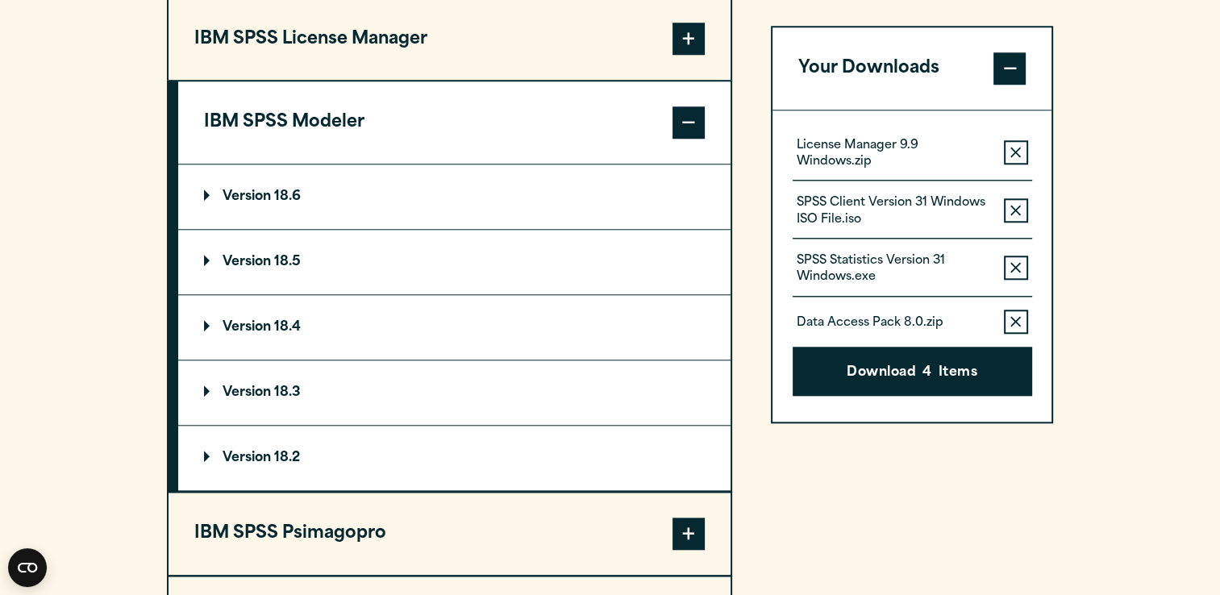
scroll to position [1494, 0]
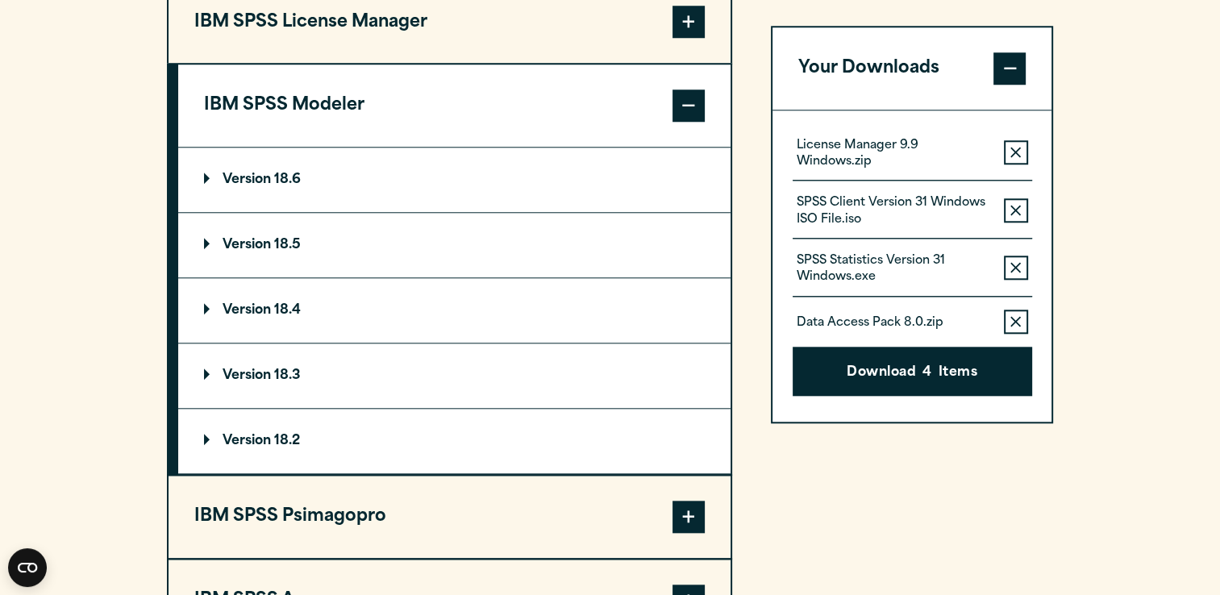
click at [550, 188] on summary "Version 18.6" at bounding box center [454, 180] width 552 height 65
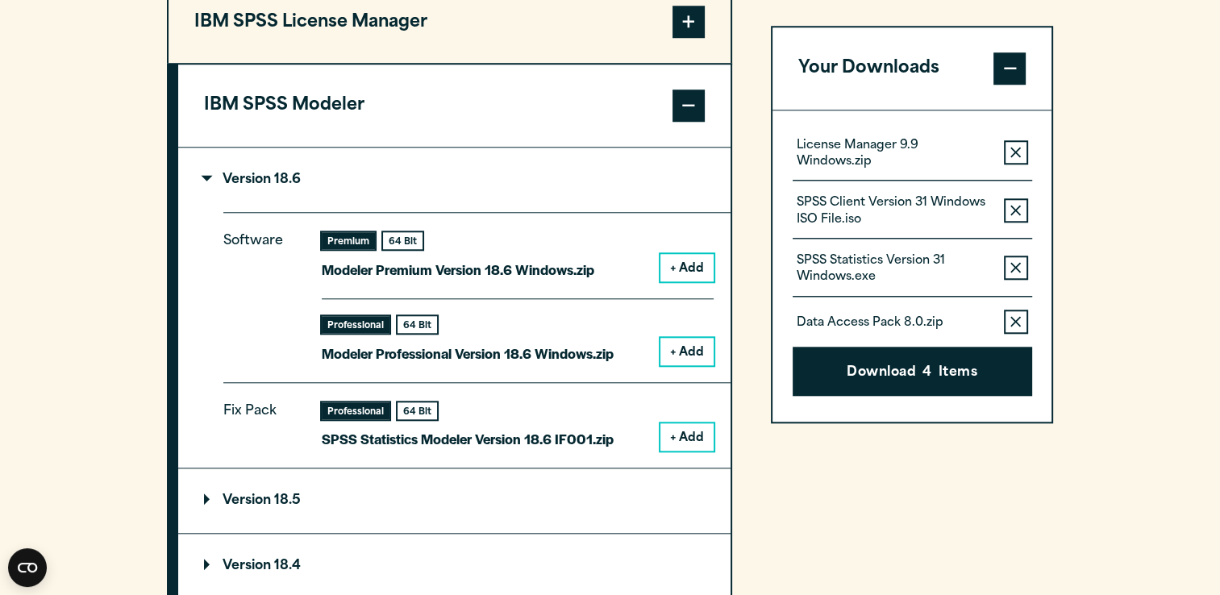
click at [686, 272] on button "+ Add" at bounding box center [686, 267] width 53 height 27
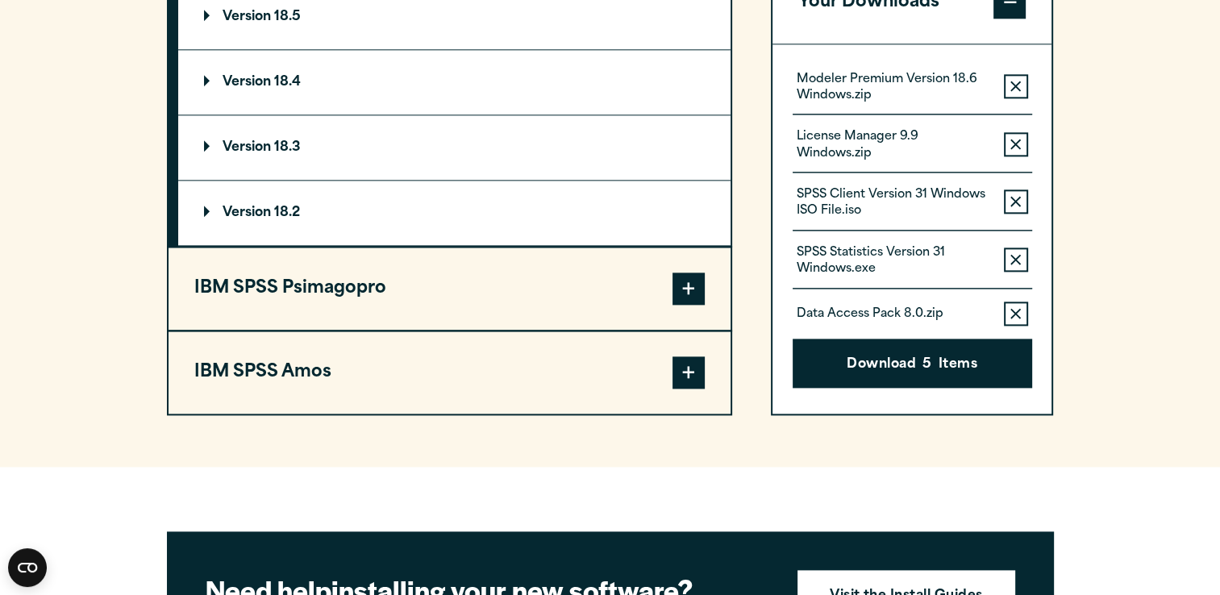
click at [682, 279] on span at bounding box center [688, 289] width 32 height 32
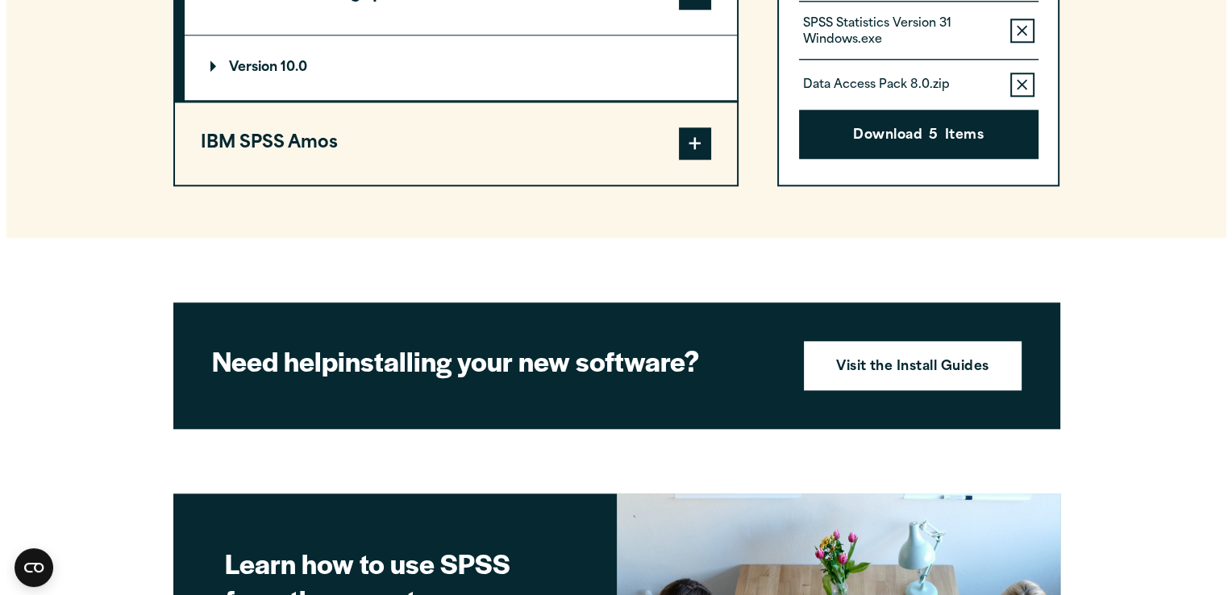
scroll to position [1560, 0]
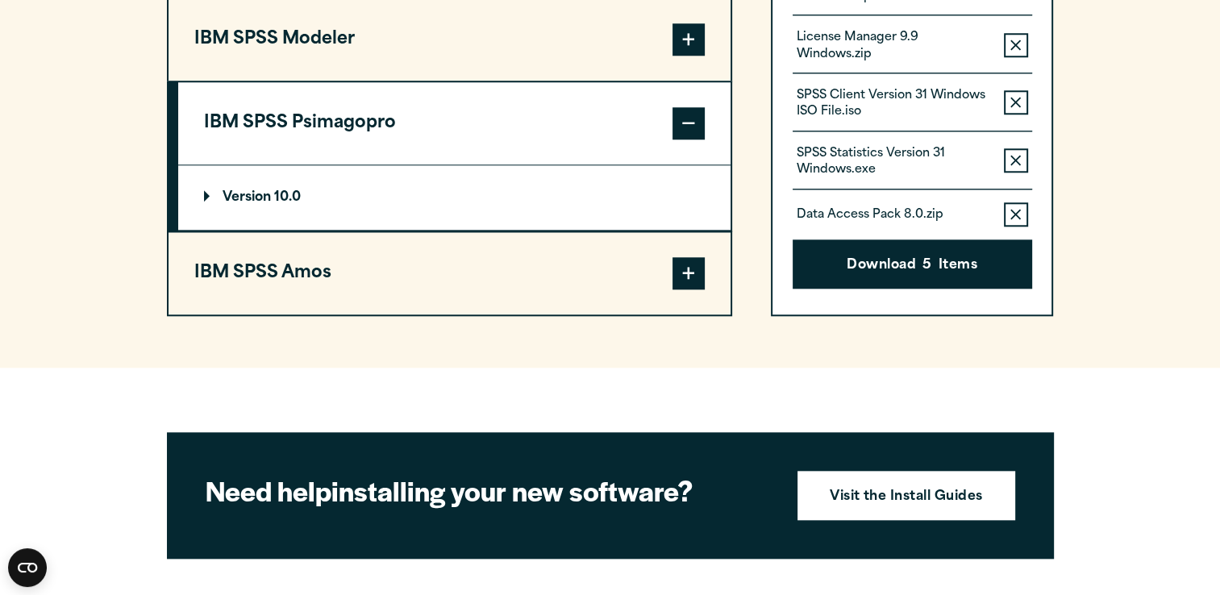
click at [460, 182] on summary "Version 10.0" at bounding box center [454, 197] width 552 height 65
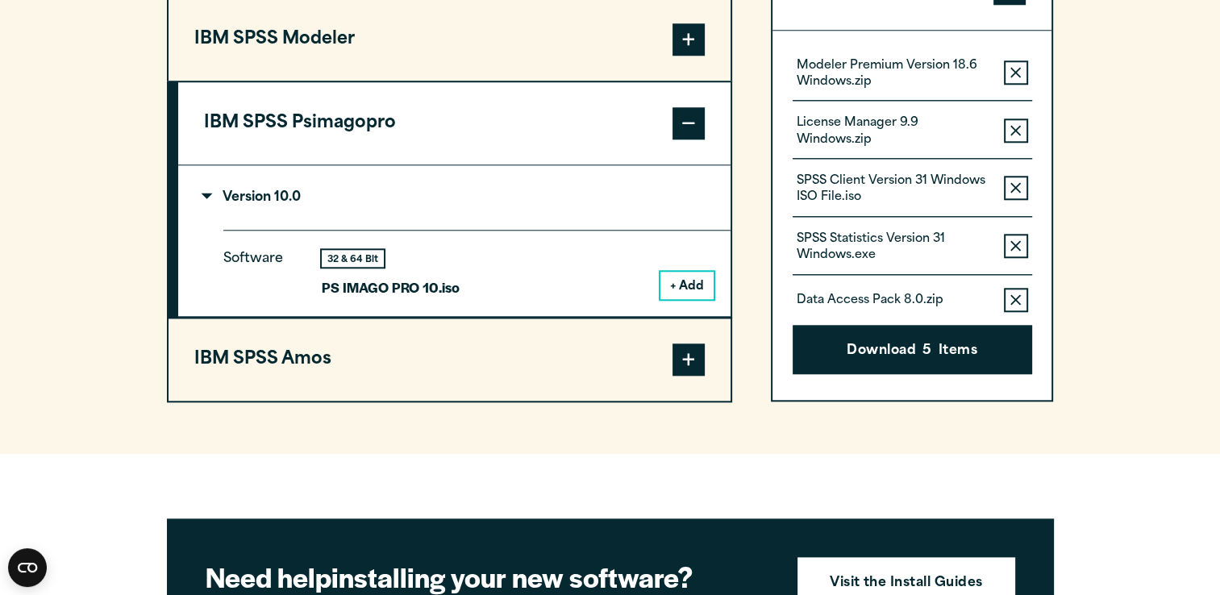
click at [690, 282] on button "+ Add" at bounding box center [686, 285] width 53 height 27
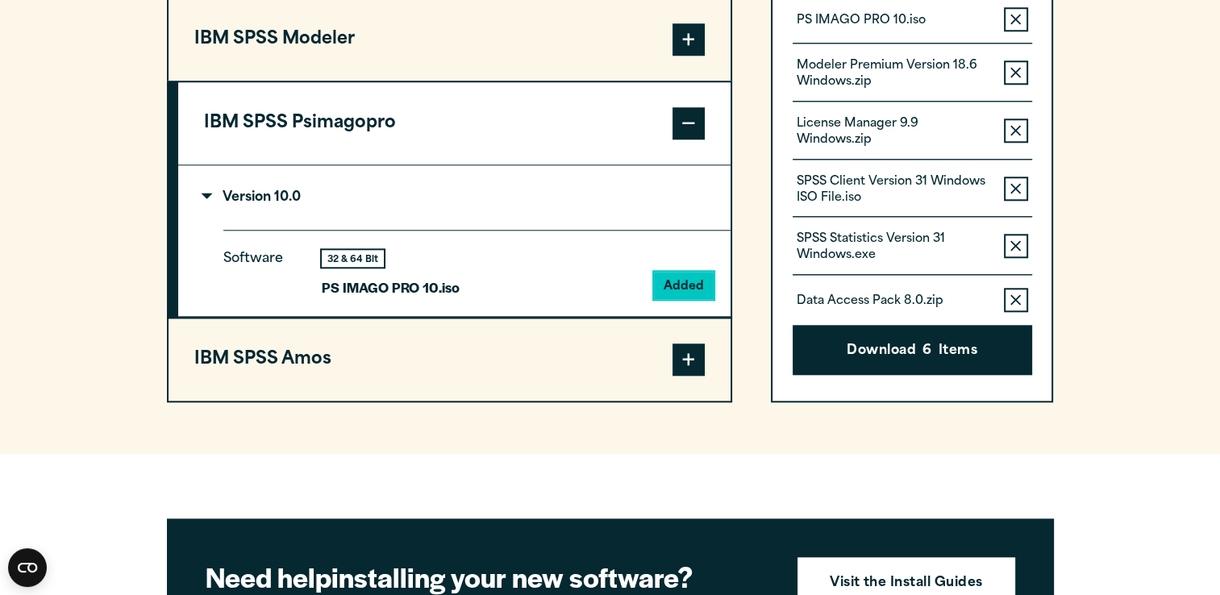
click at [525, 351] on button "IBM SPSS Amos" at bounding box center [450, 359] width 562 height 82
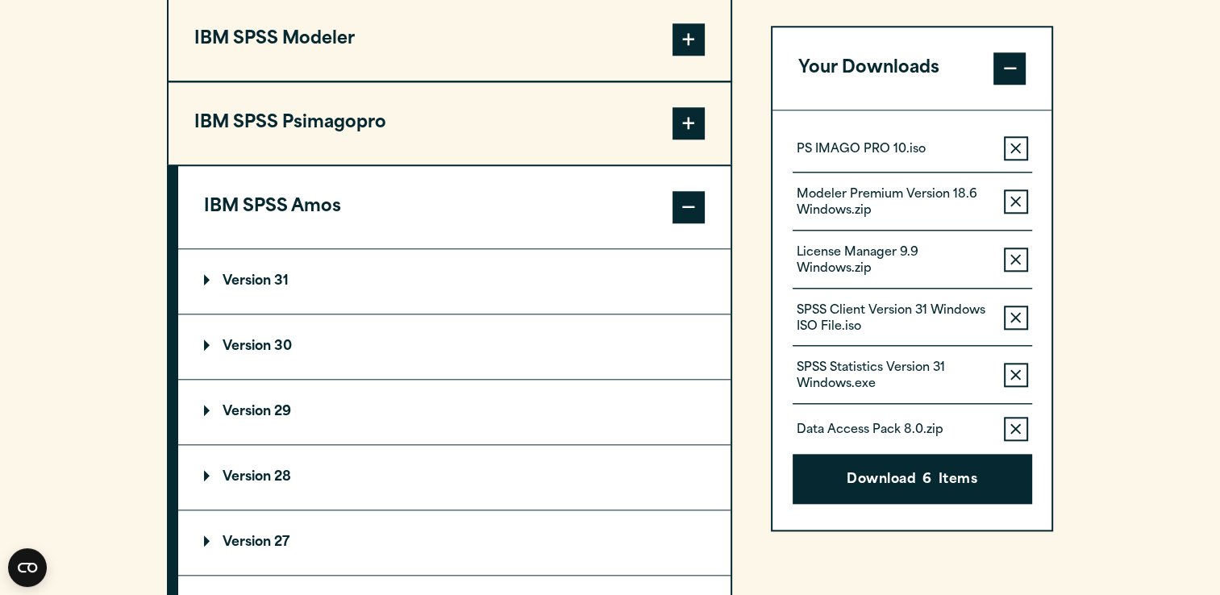
click at [625, 269] on summary "Version 31" at bounding box center [454, 281] width 552 height 65
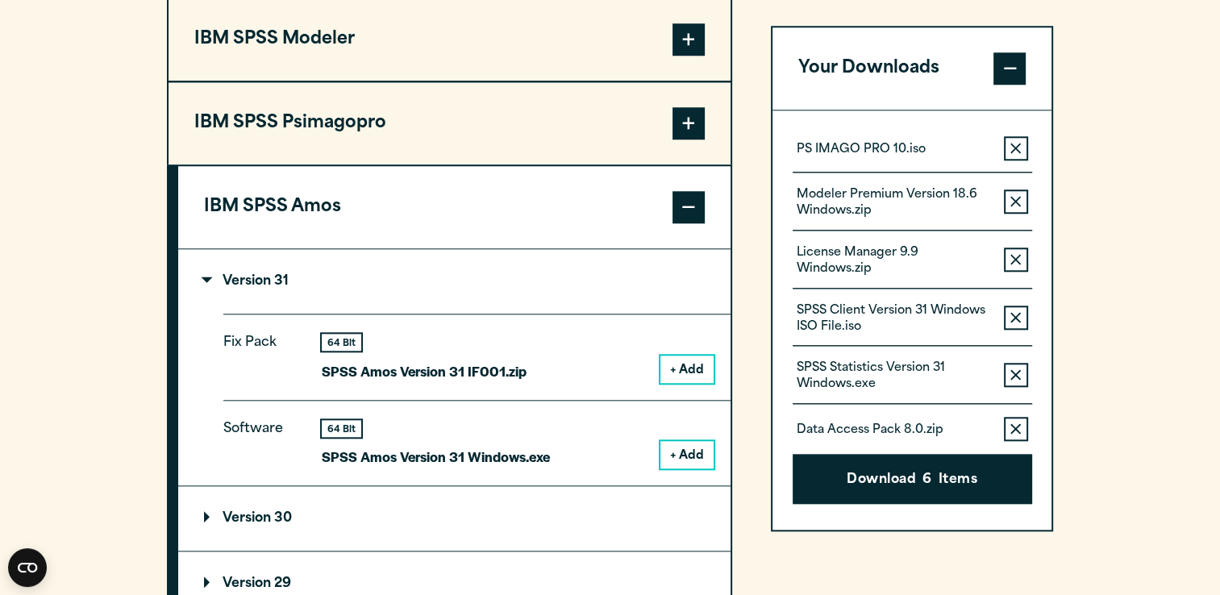
click at [691, 441] on button "+ Add" at bounding box center [686, 454] width 53 height 27
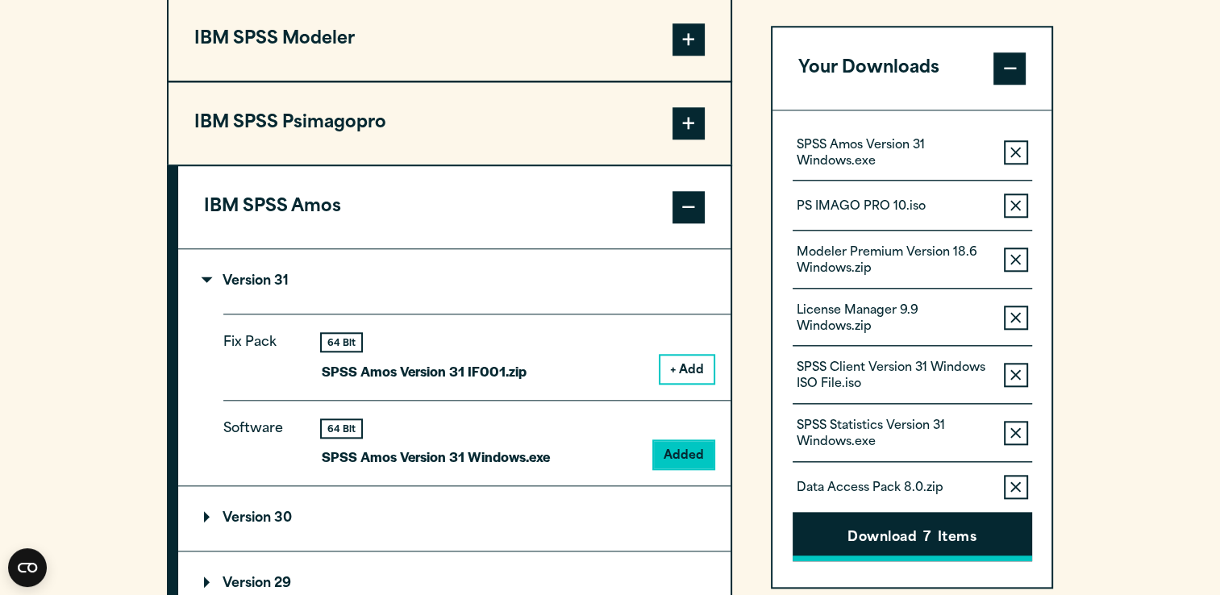
click at [926, 539] on span "7" at bounding box center [926, 538] width 7 height 21
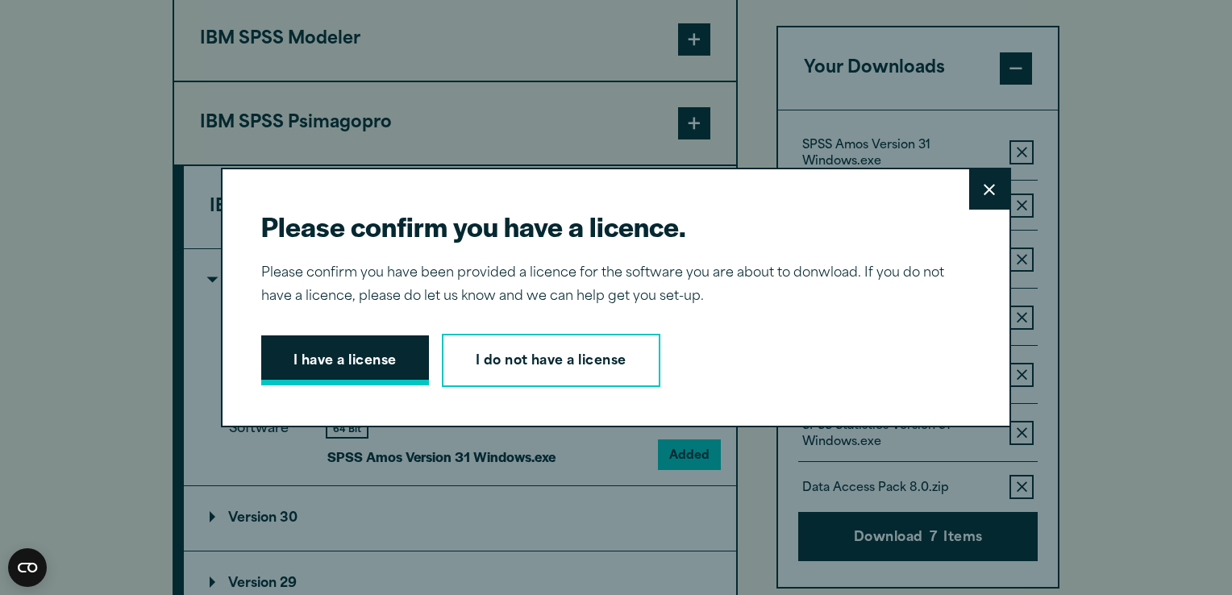
click at [414, 355] on button "I have a license" at bounding box center [345, 360] width 168 height 50
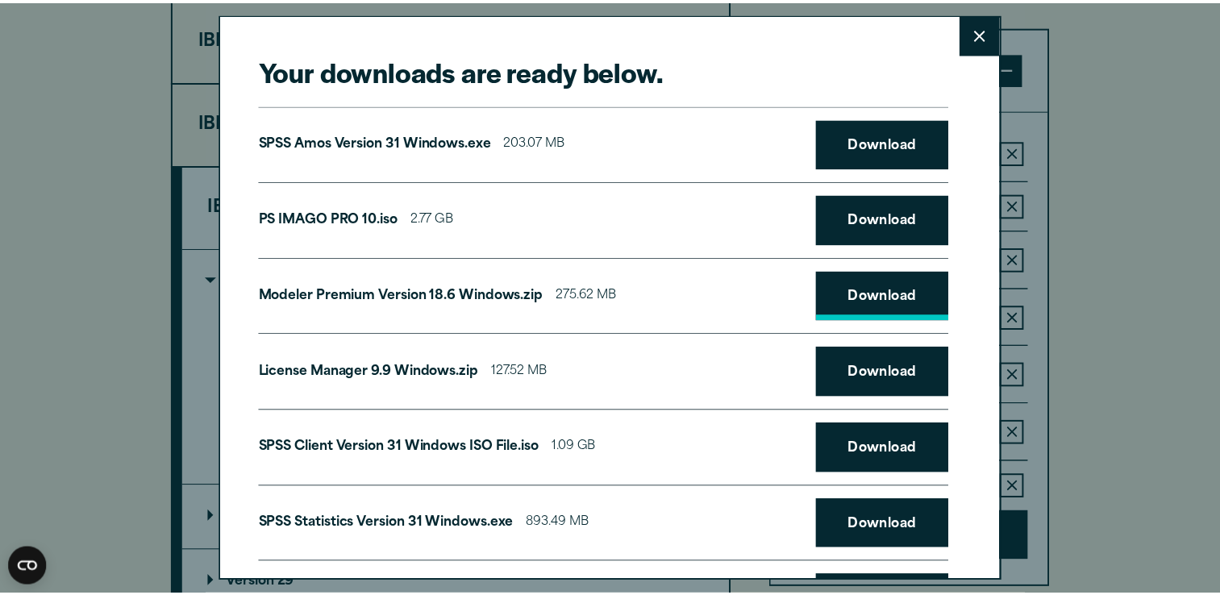
scroll to position [0, 0]
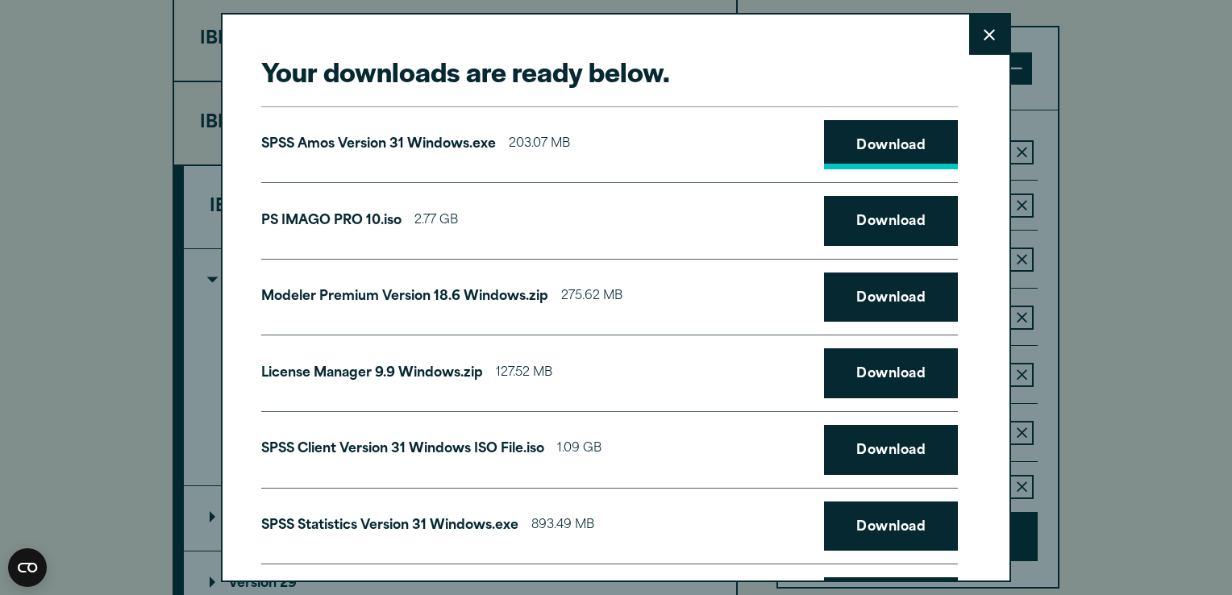
click at [903, 144] on link "Download" at bounding box center [891, 145] width 134 height 50
click at [984, 30] on icon at bounding box center [989, 34] width 11 height 11
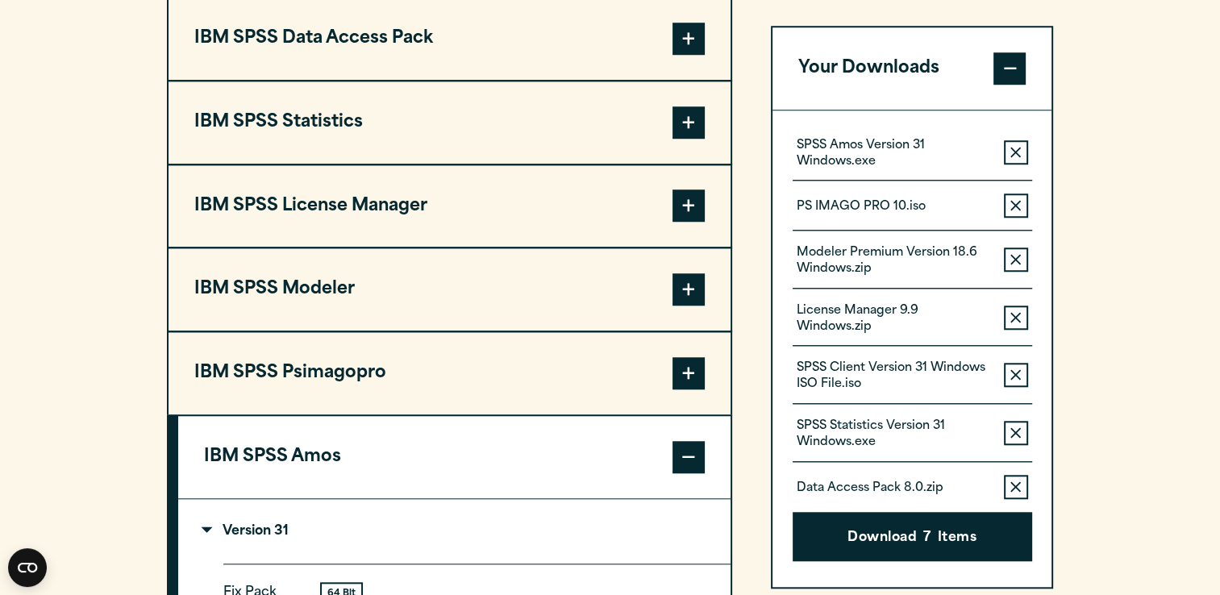
scroll to position [1318, 0]
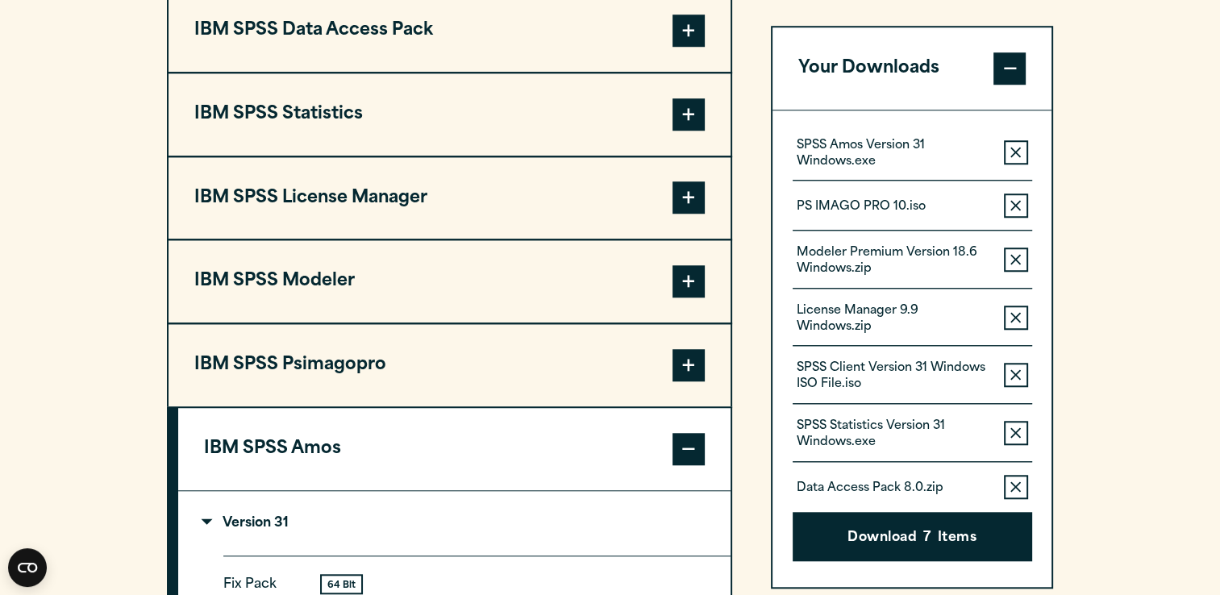
click at [1013, 147] on icon "button" at bounding box center [1015, 152] width 10 height 11
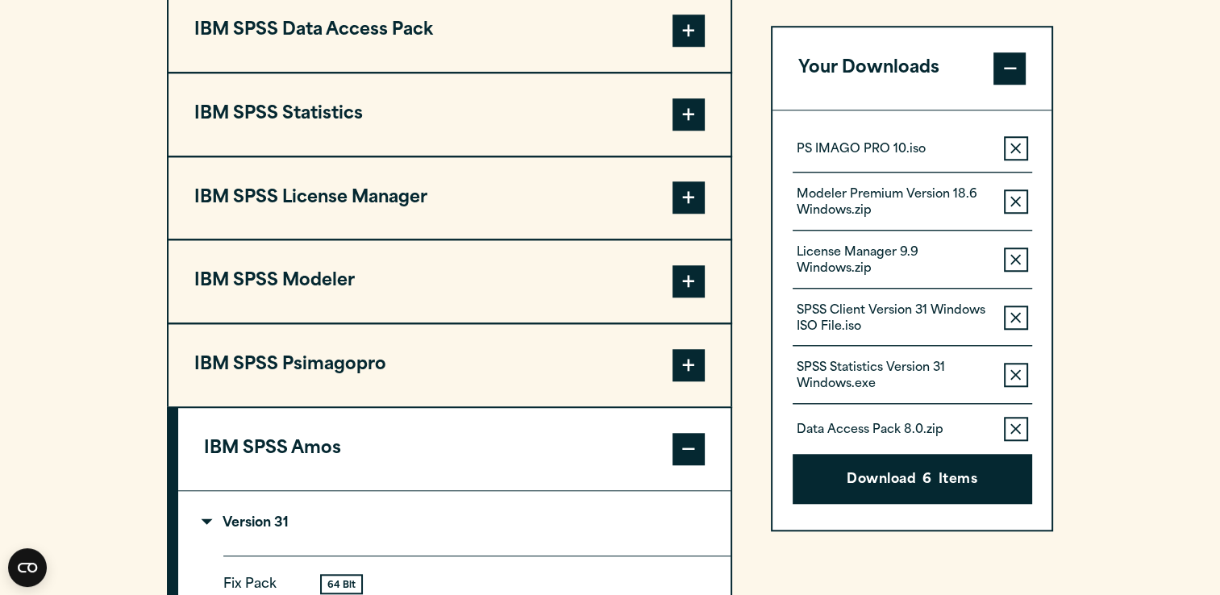
click at [1013, 146] on icon "button" at bounding box center [1015, 148] width 10 height 11
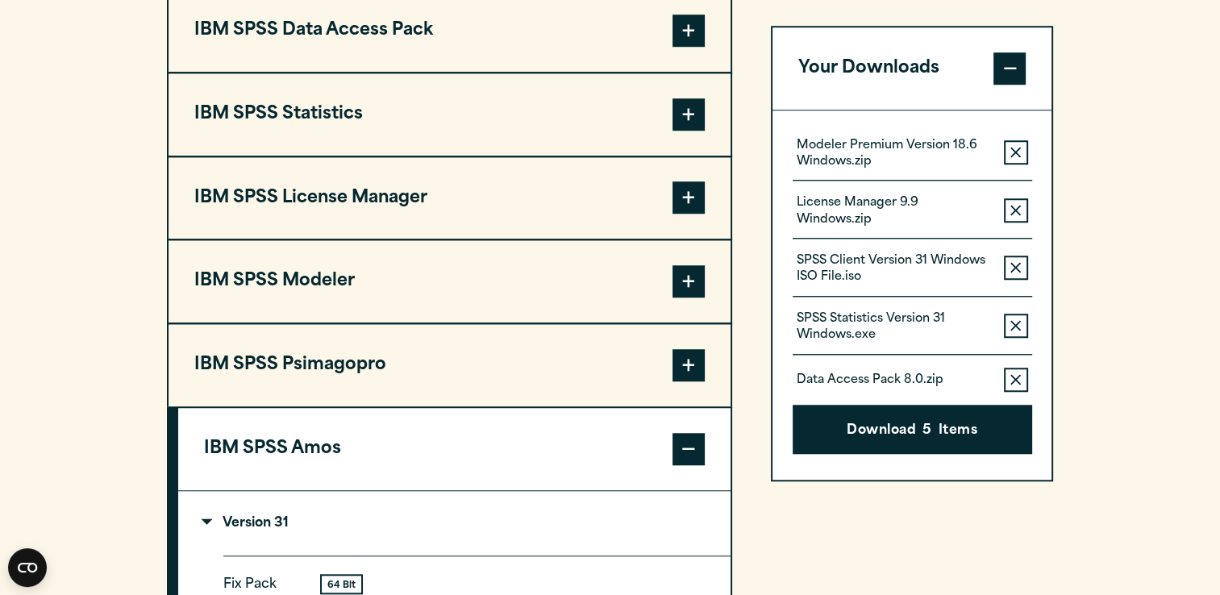
click at [1013, 147] on icon "button" at bounding box center [1015, 152] width 10 height 11
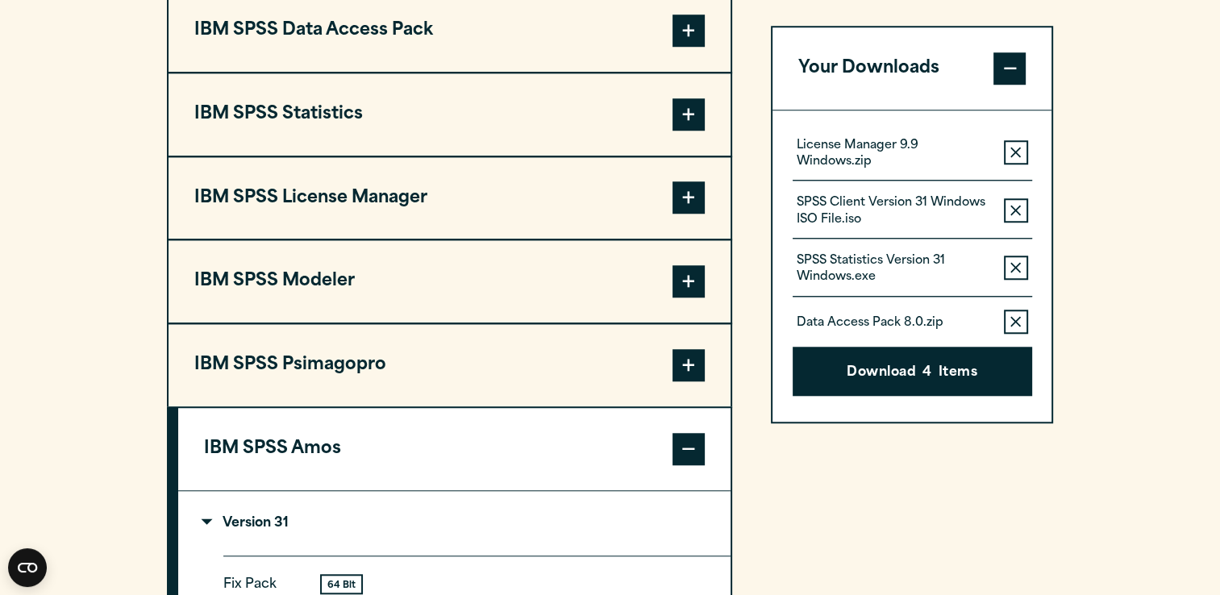
click at [1013, 147] on icon "button" at bounding box center [1015, 152] width 10 height 11
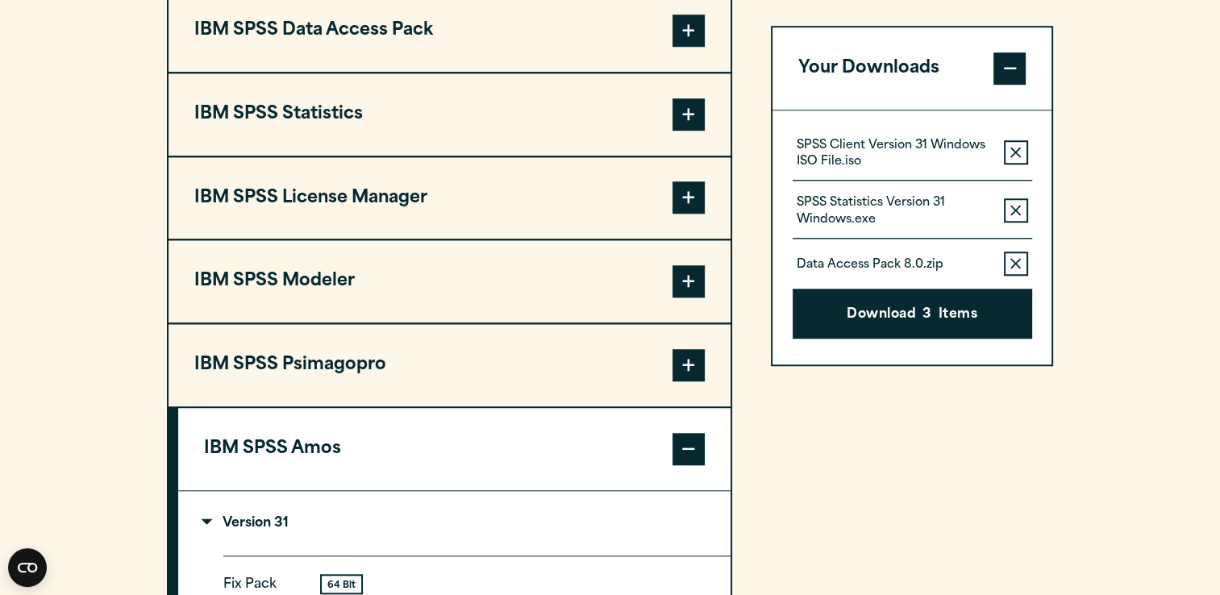
click at [1013, 147] on icon "button" at bounding box center [1015, 152] width 10 height 11
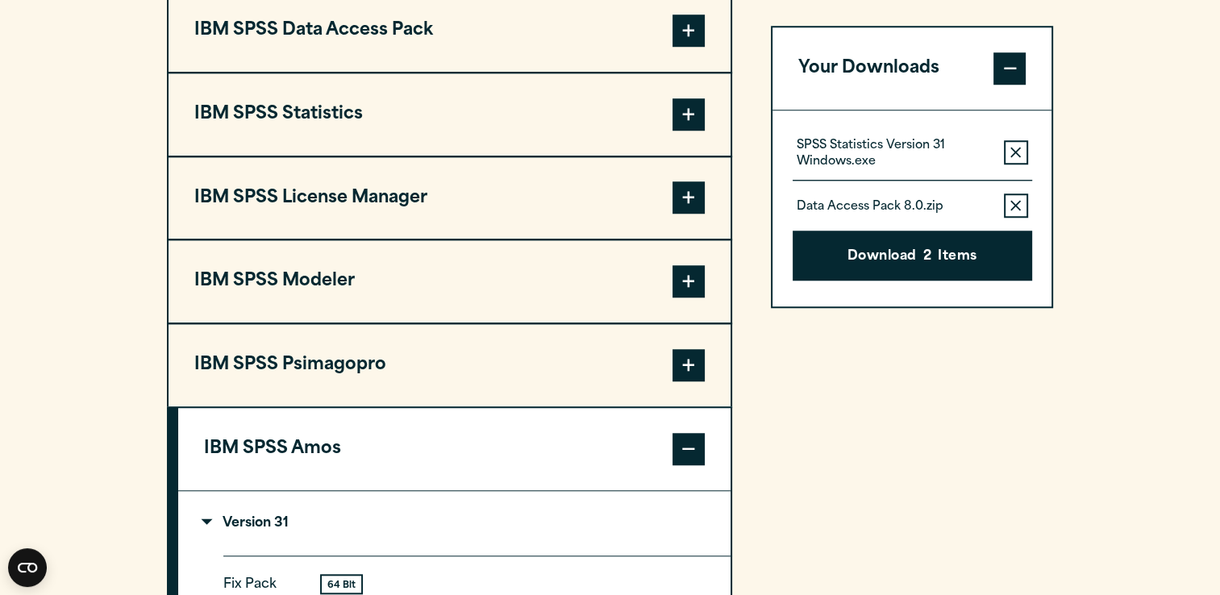
click at [1013, 147] on icon "button" at bounding box center [1015, 152] width 10 height 11
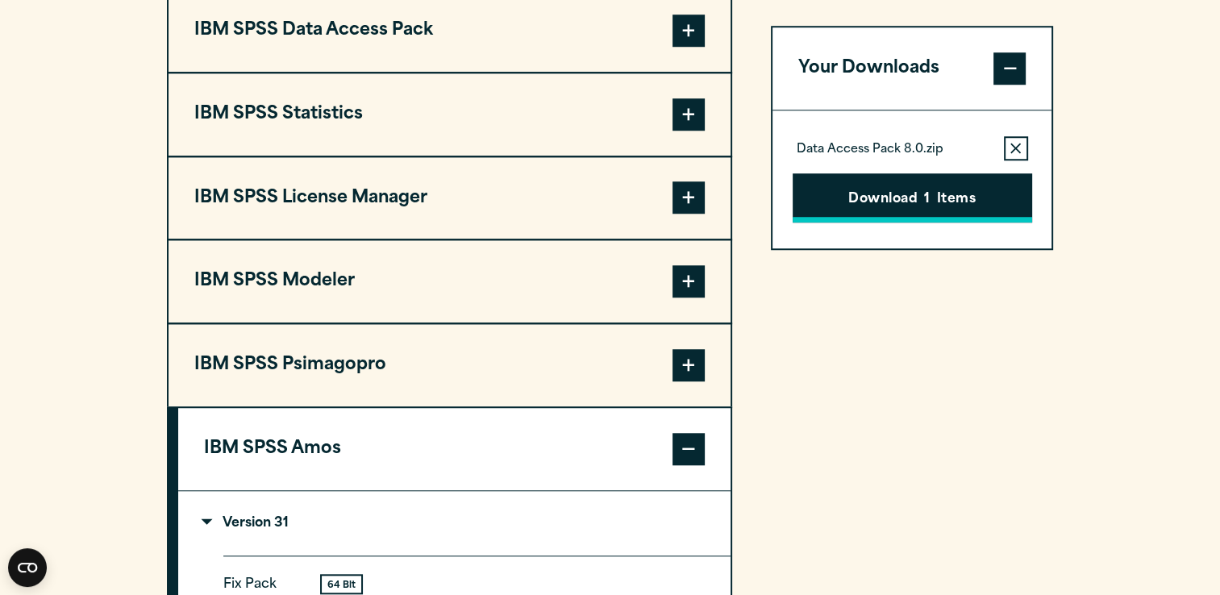
click at [972, 194] on button "Download 1 Items" at bounding box center [912, 198] width 239 height 50
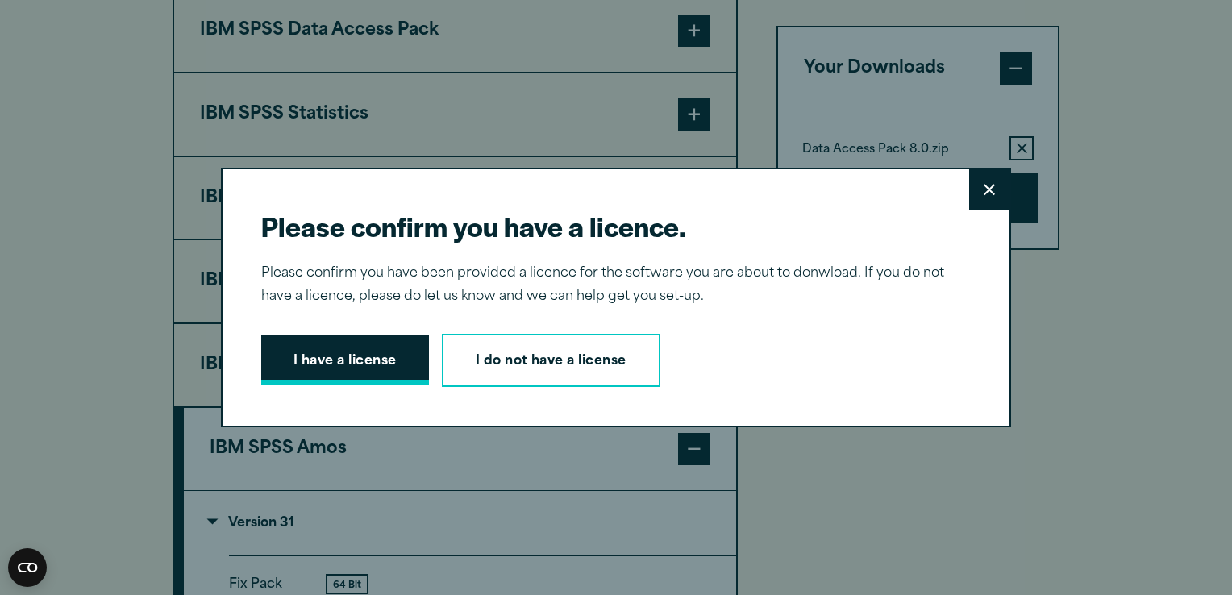
click at [386, 343] on button "I have a license" at bounding box center [345, 360] width 168 height 50
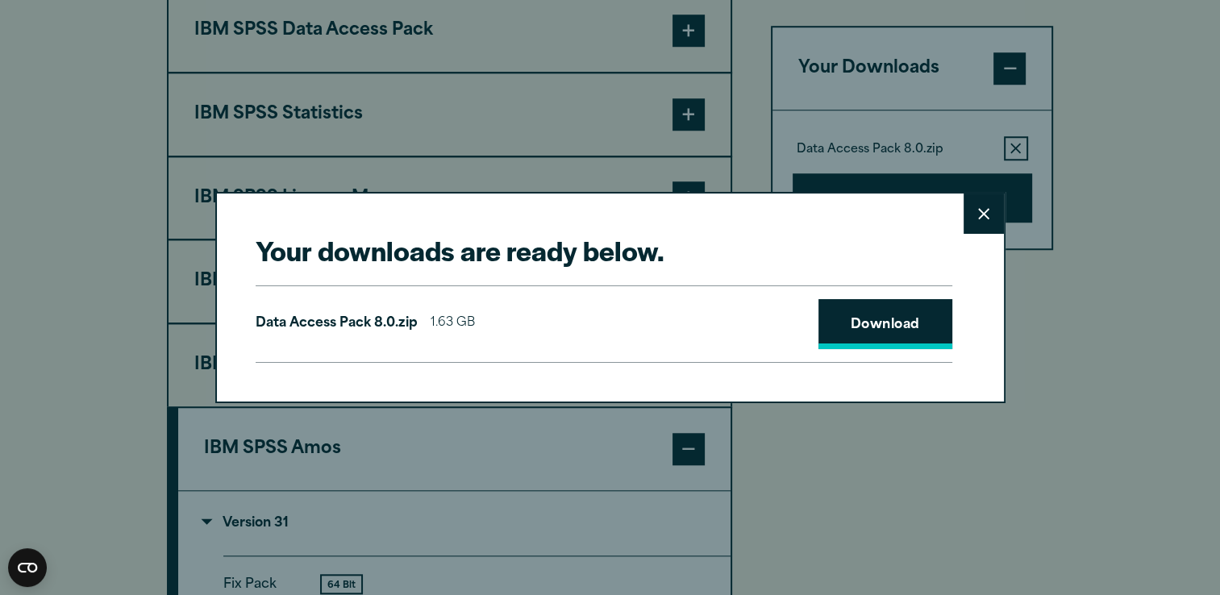
click at [880, 318] on link "Download" at bounding box center [885, 324] width 134 height 50
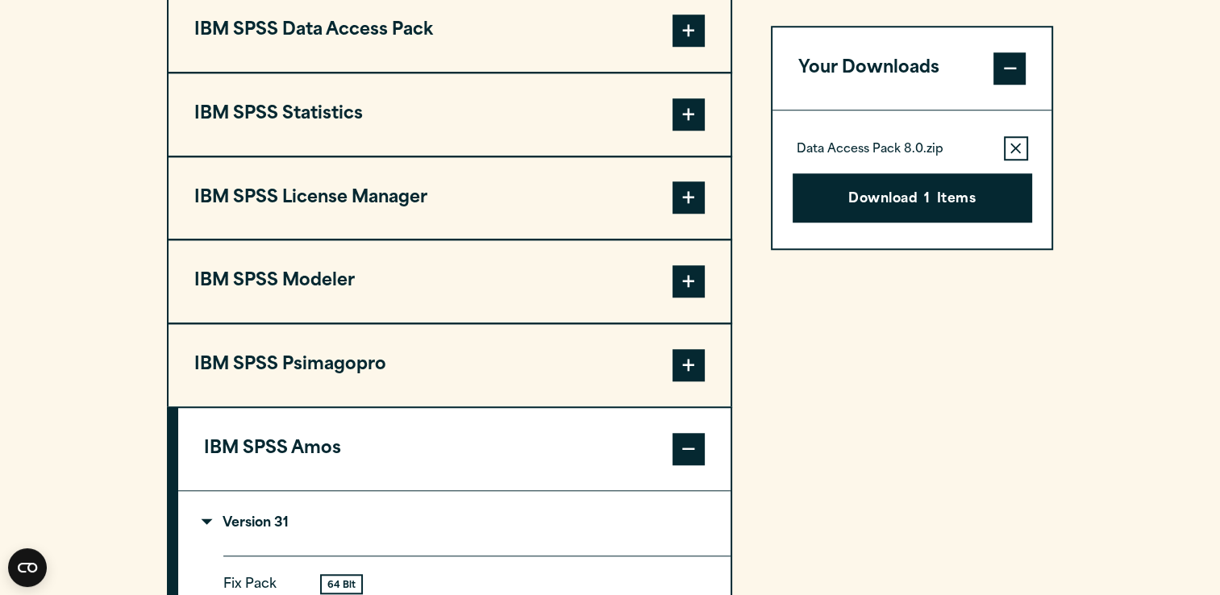
drag, startPoint x: 983, startPoint y: 54, endPoint x: 963, endPoint y: 53, distance: 20.2
drag, startPoint x: 963, startPoint y: 53, endPoint x: 1176, endPoint y: 15, distance: 217.0
click at [1176, 15] on section "Select your software downloads Use the table below to find and navigate to your…" at bounding box center [610, 398] width 1220 height 1420
click at [672, 110] on span at bounding box center [688, 114] width 32 height 32
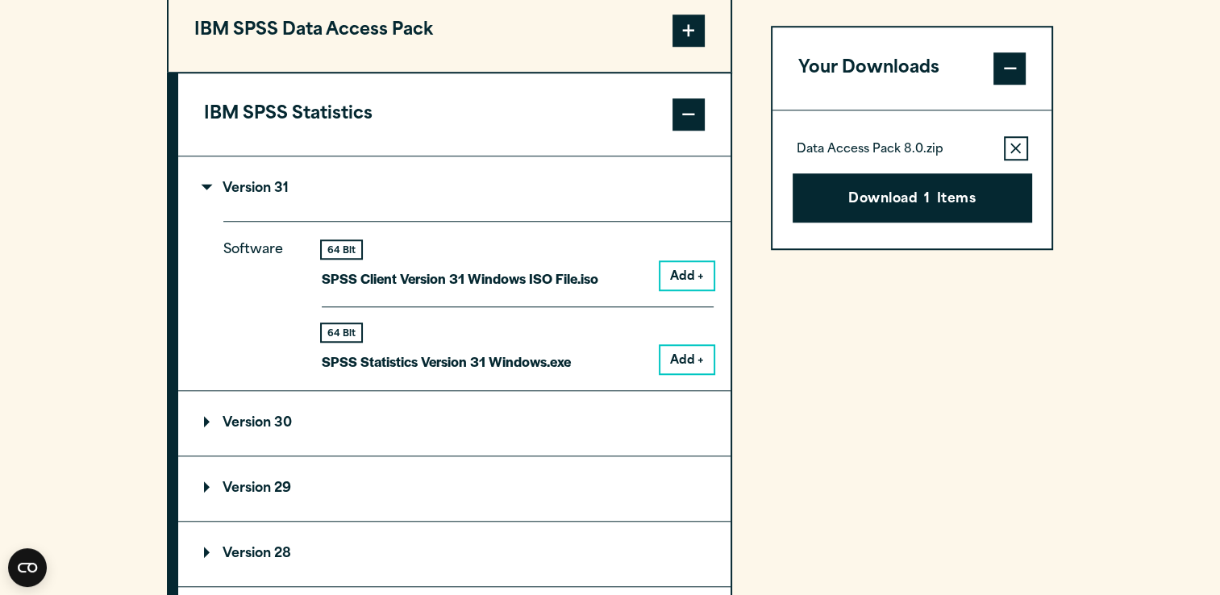
click at [683, 266] on button "Add +" at bounding box center [686, 275] width 53 height 27
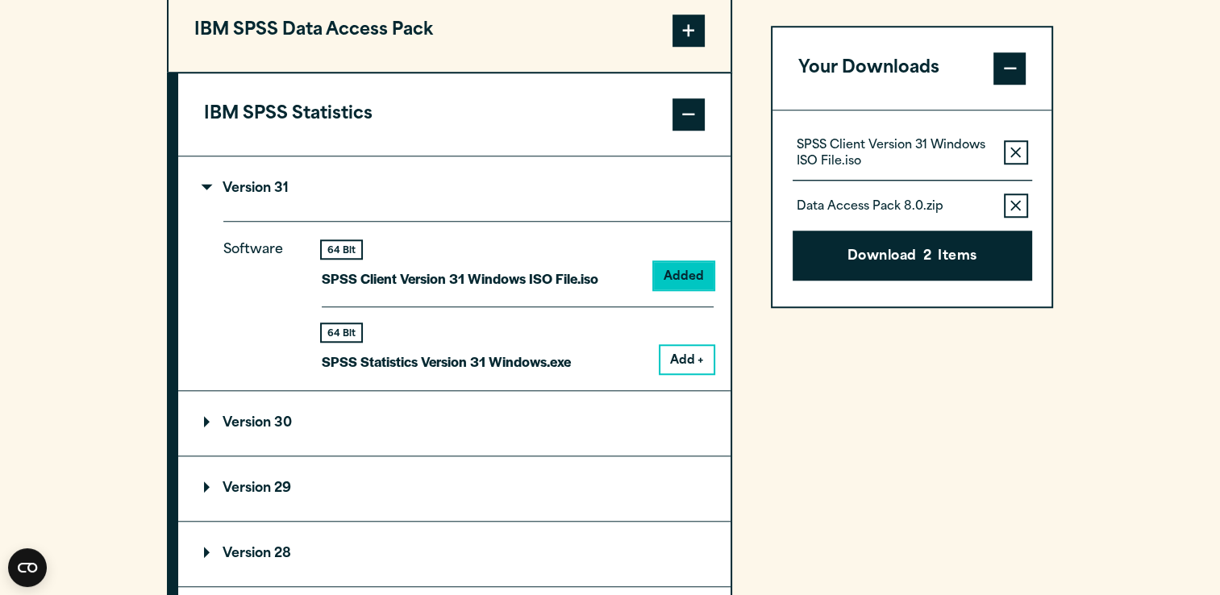
click at [691, 362] on button "Add +" at bounding box center [686, 359] width 53 height 27
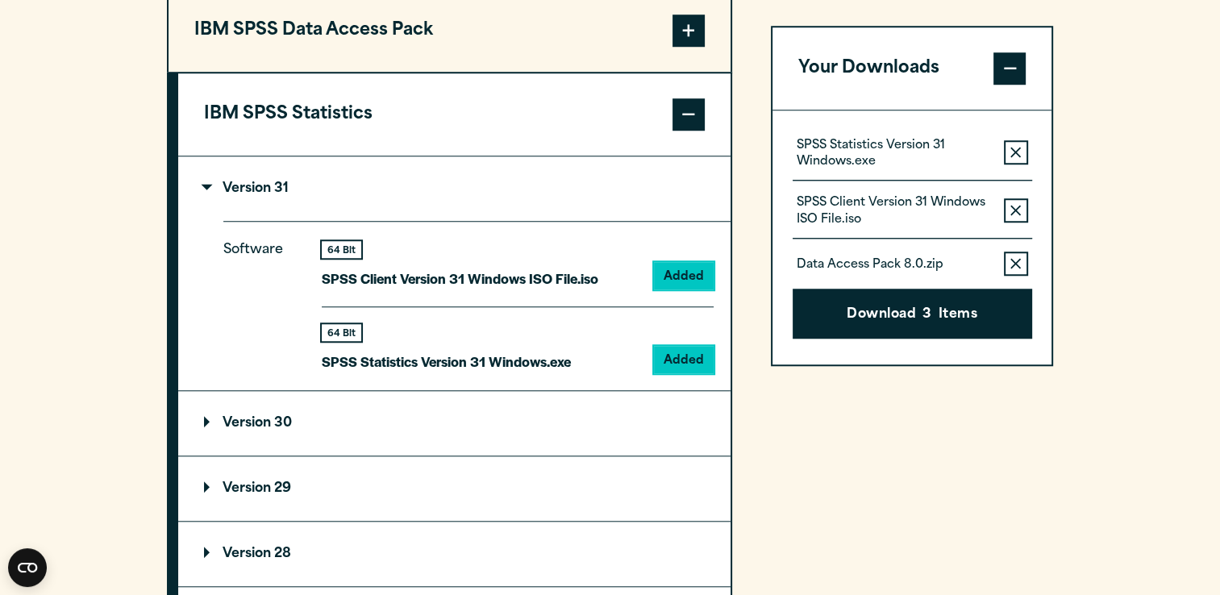
click at [1016, 202] on button "Remove this item from your software download list" at bounding box center [1016, 210] width 24 height 24
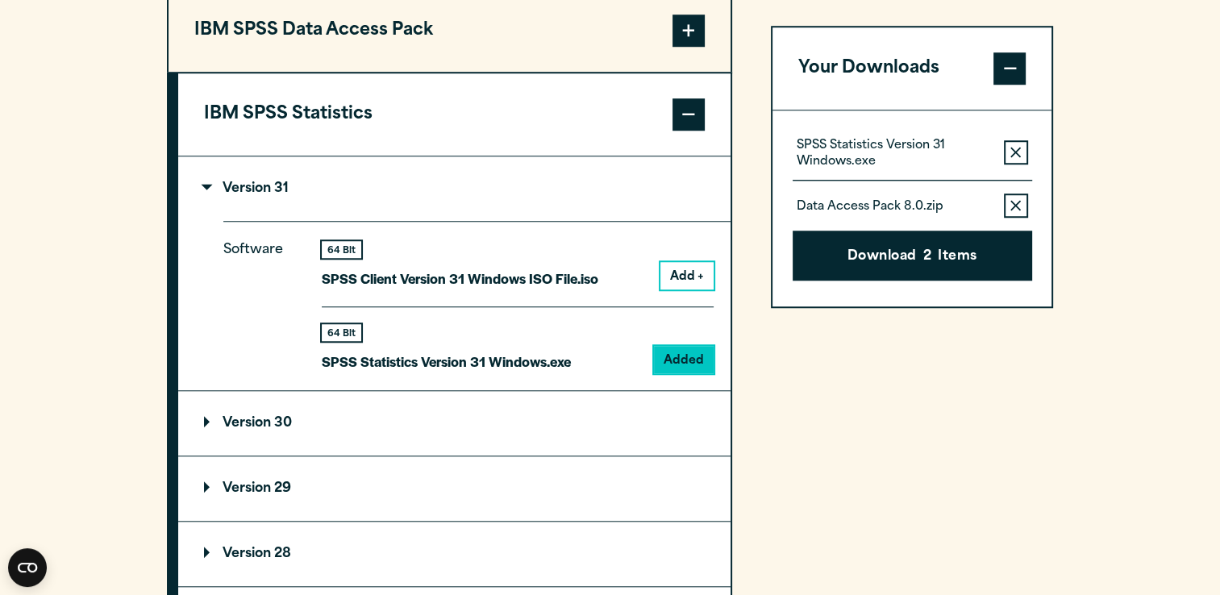
click at [893, 153] on p "SPSS Statistics Version 31 Windows.exe" at bounding box center [894, 154] width 194 height 32
click at [1013, 201] on icon "button" at bounding box center [1015, 206] width 10 height 11
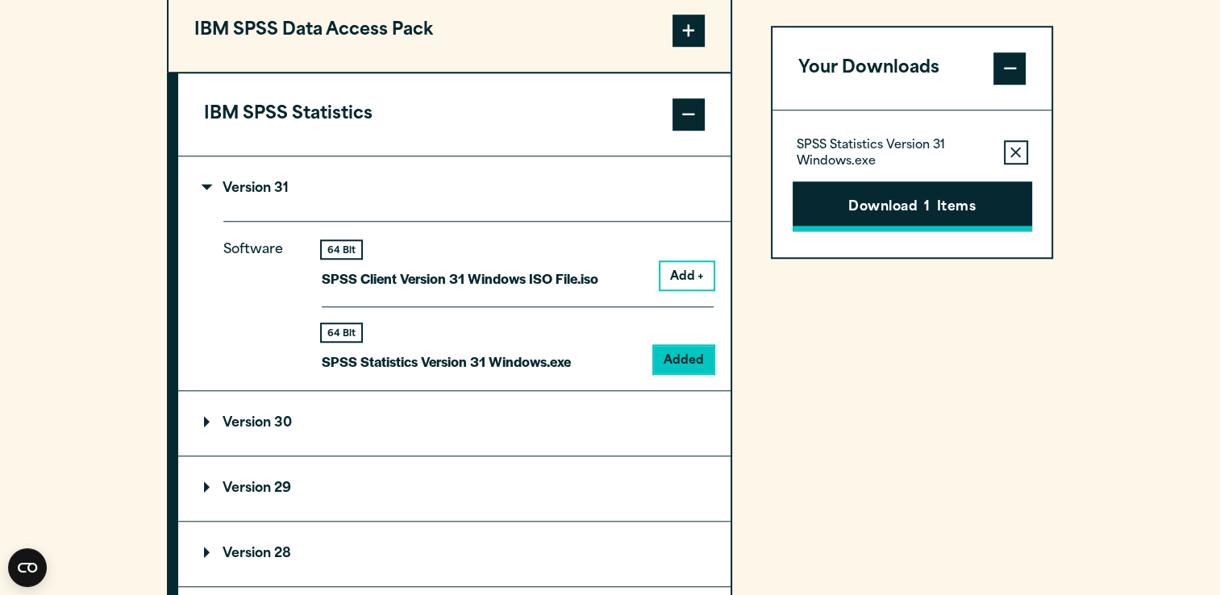
click at [943, 196] on button "Download 1 Items" at bounding box center [912, 206] width 239 height 50
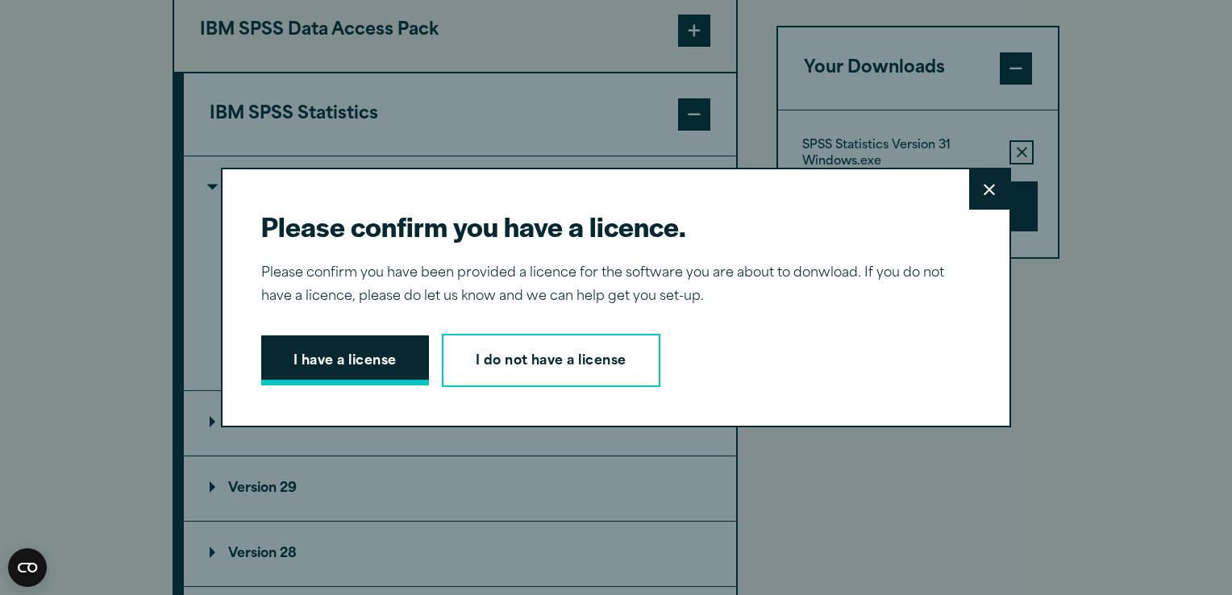
click at [329, 362] on button "I have a license" at bounding box center [345, 360] width 168 height 50
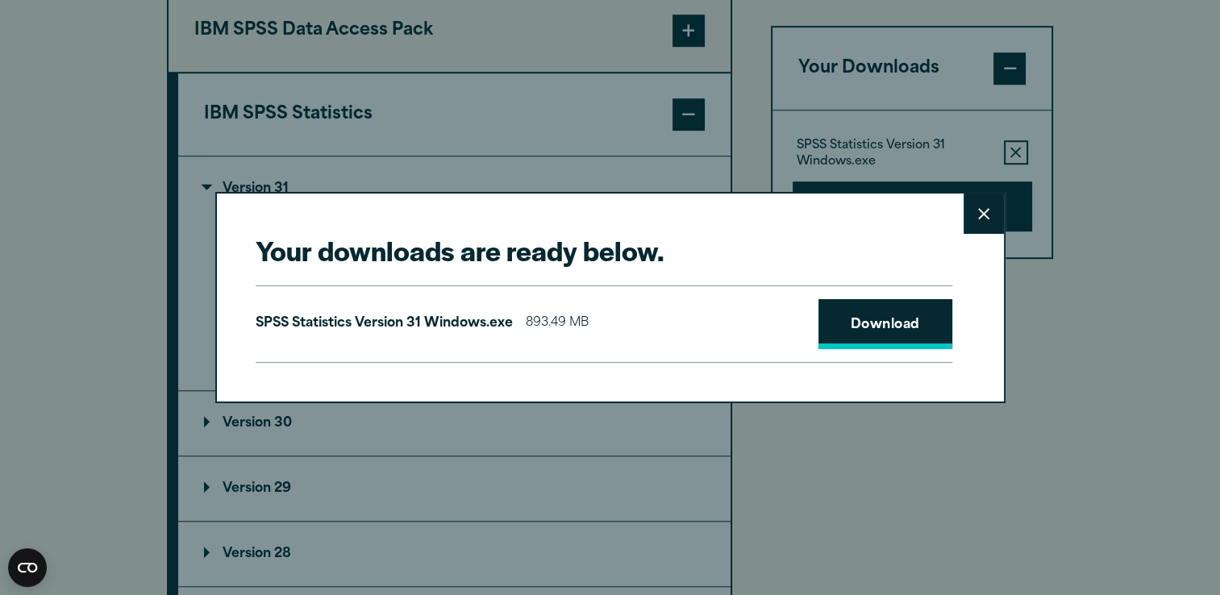
click at [867, 326] on link "Download" at bounding box center [885, 324] width 134 height 50
click at [978, 209] on icon at bounding box center [983, 213] width 11 height 11
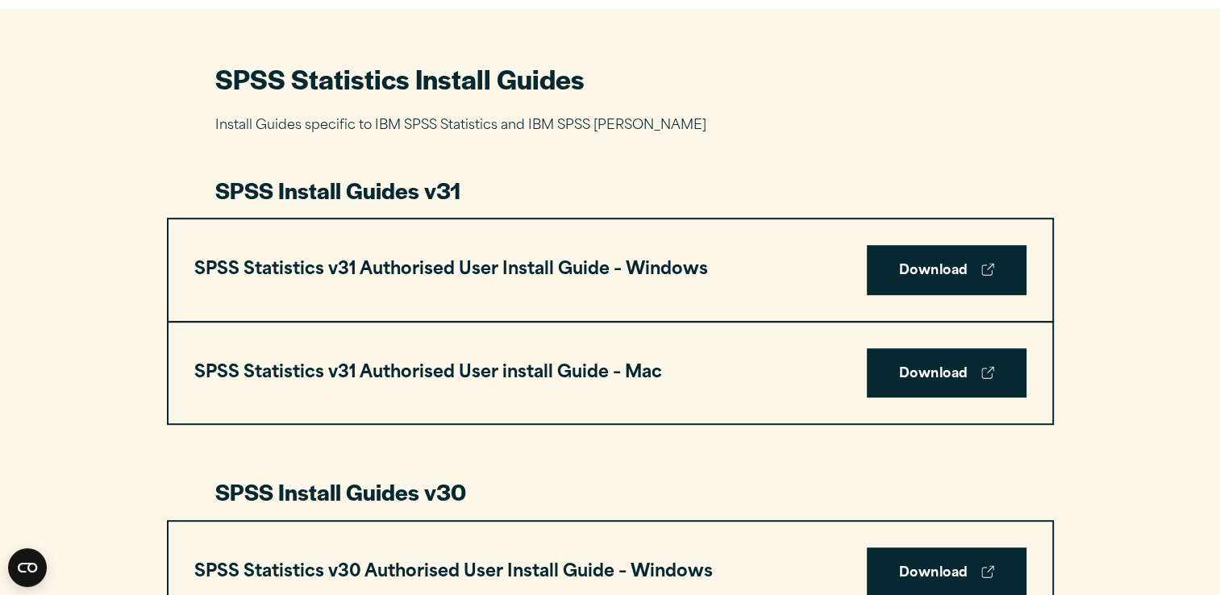
scroll to position [645, 0]
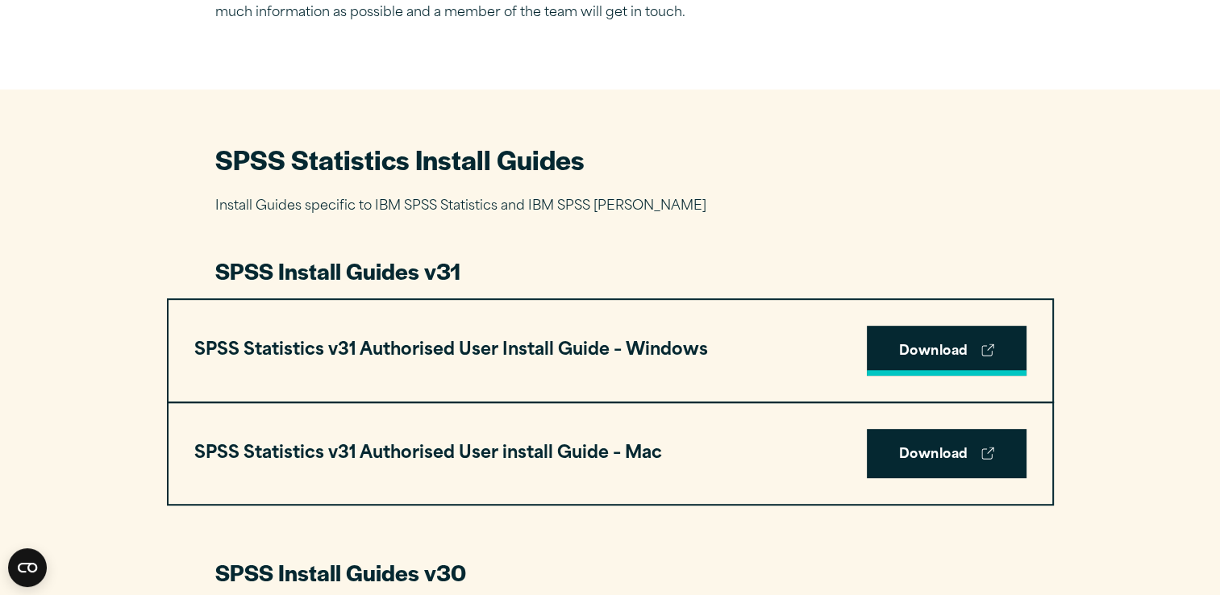
click at [939, 343] on link "Download" at bounding box center [947, 351] width 160 height 50
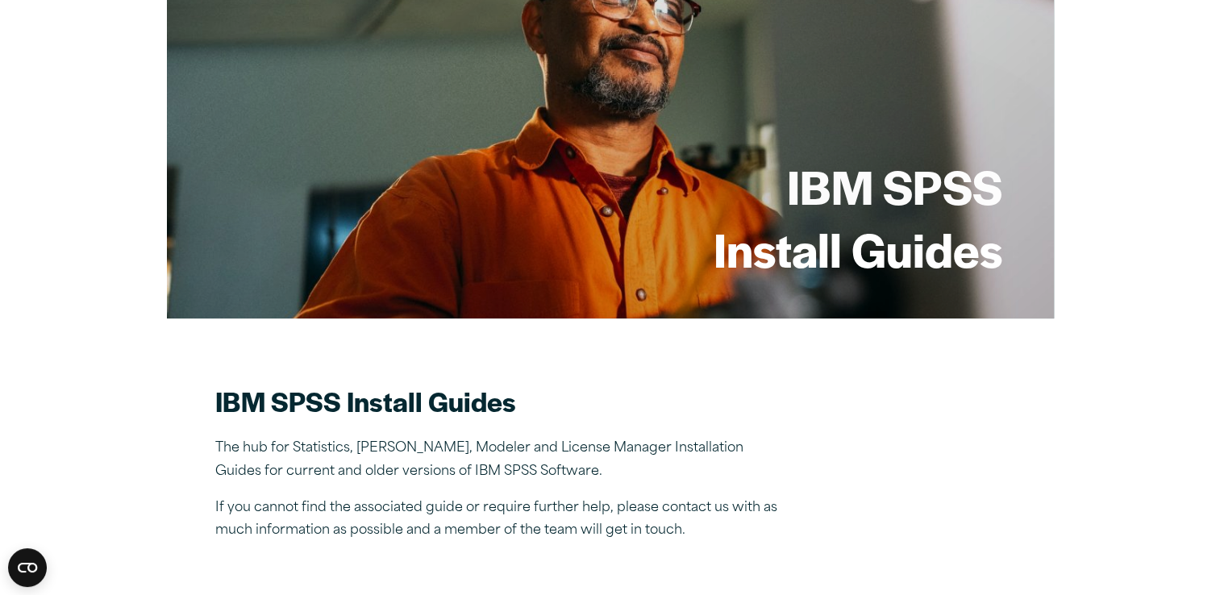
scroll to position [0, 0]
